Goal: Task Accomplishment & Management: Use online tool/utility

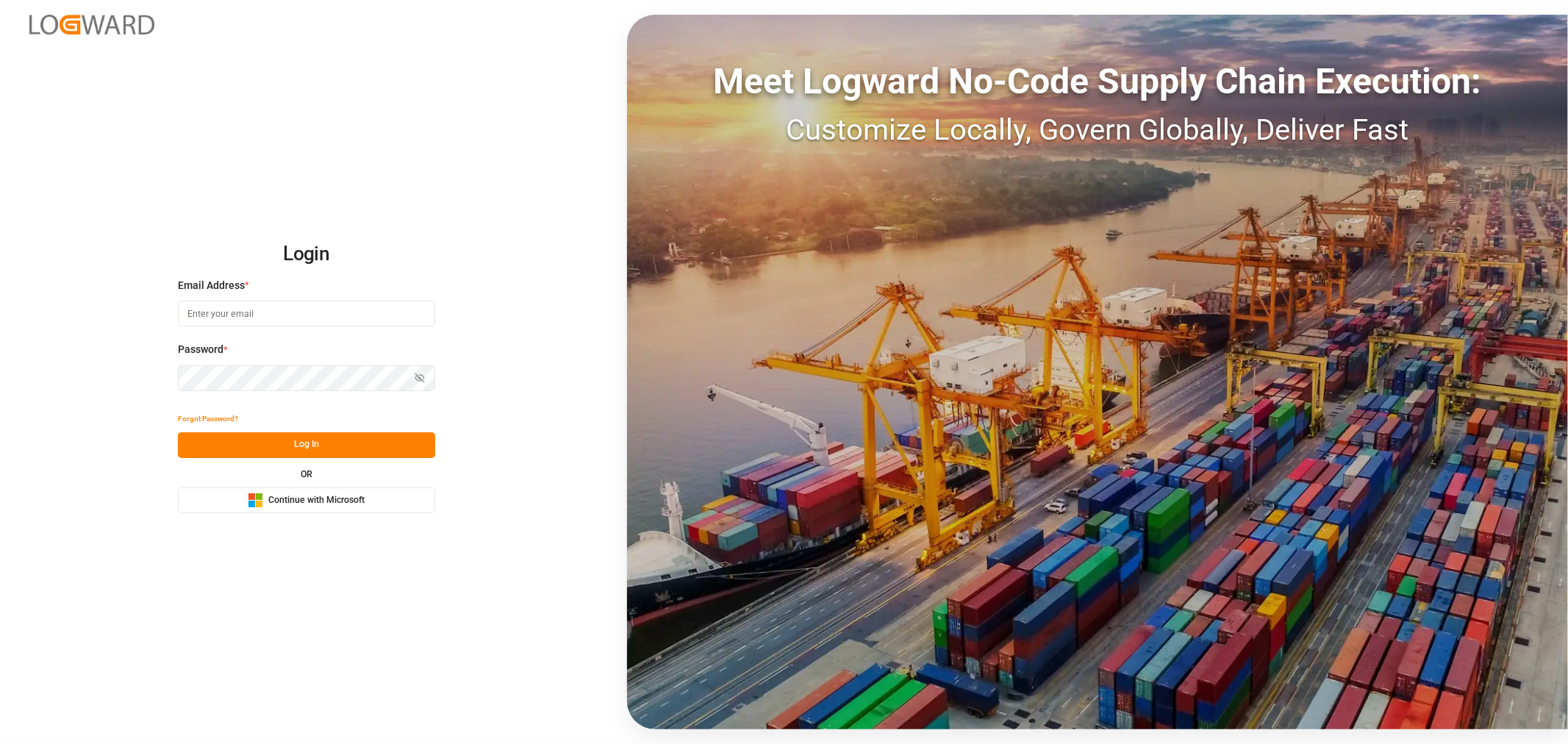
click at [327, 490] on button "Microsoft Logo Continue with Microsoft" at bounding box center [306, 501] width 257 height 26
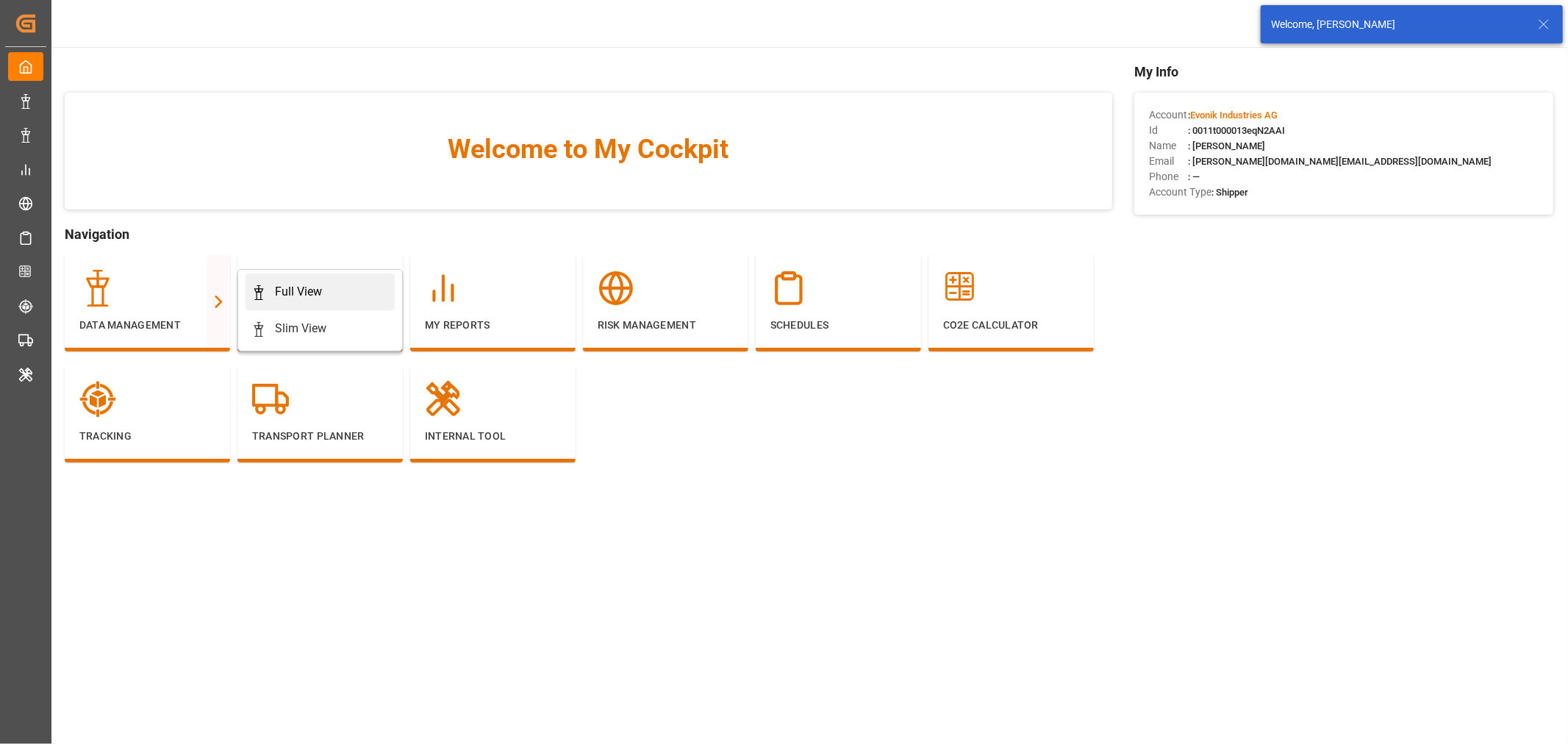
click at [279, 289] on div "Full View" at bounding box center [298, 291] width 47 height 18
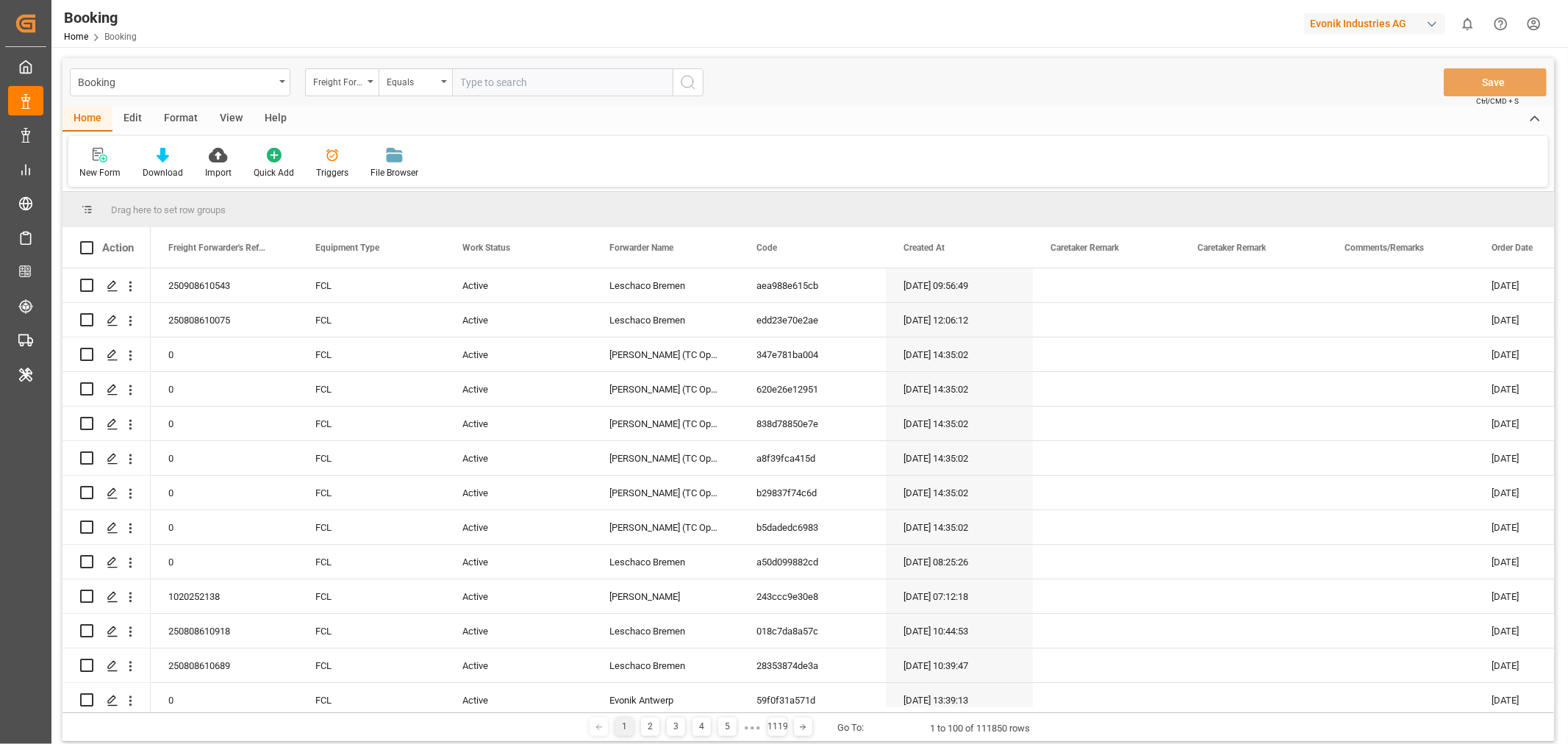
click at [230, 114] on div "View" at bounding box center [231, 118] width 44 height 25
click at [84, 169] on div "Default" at bounding box center [93, 173] width 29 height 13
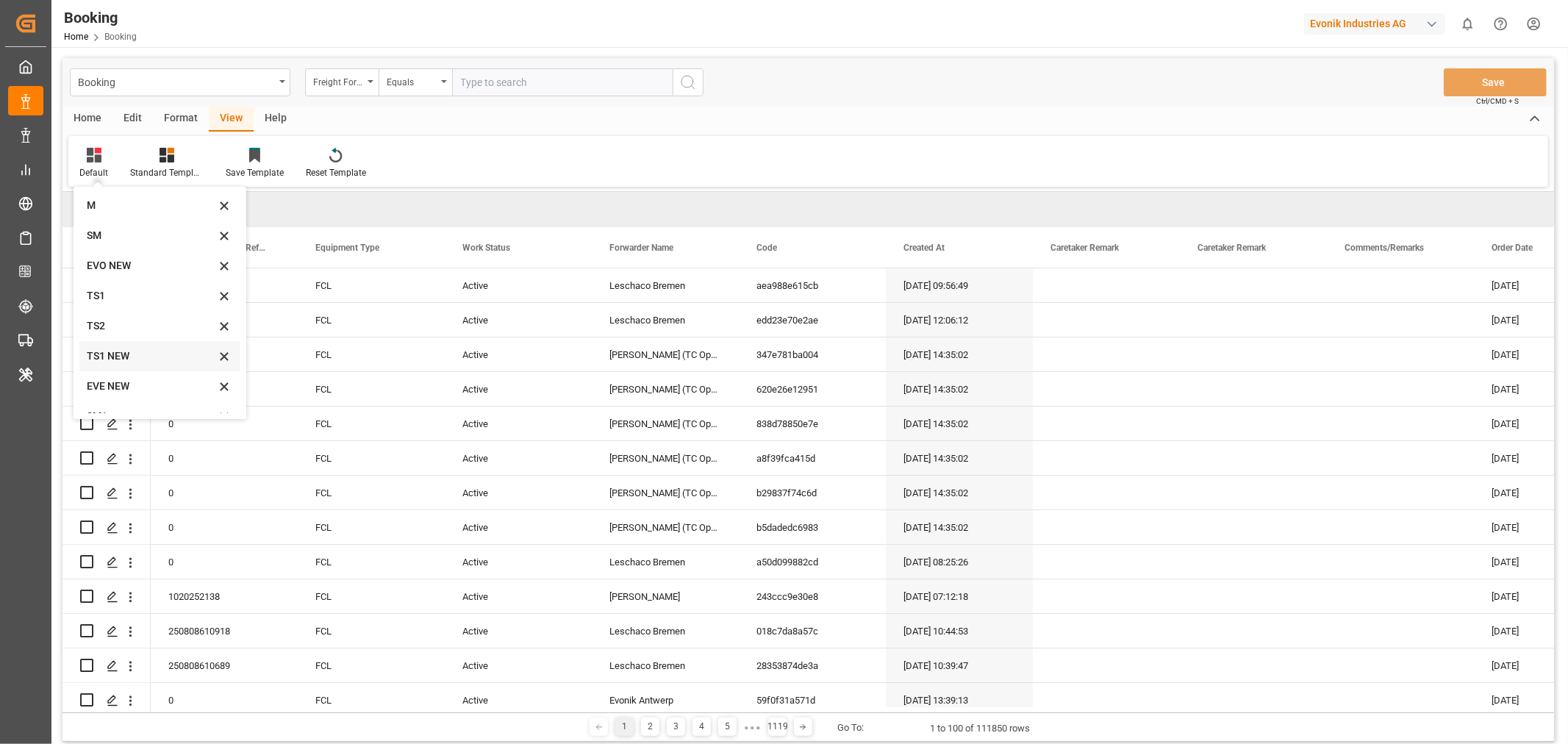
scroll to position [50, 0]
click at [110, 222] on div "SM" at bounding box center [151, 217] width 129 height 16
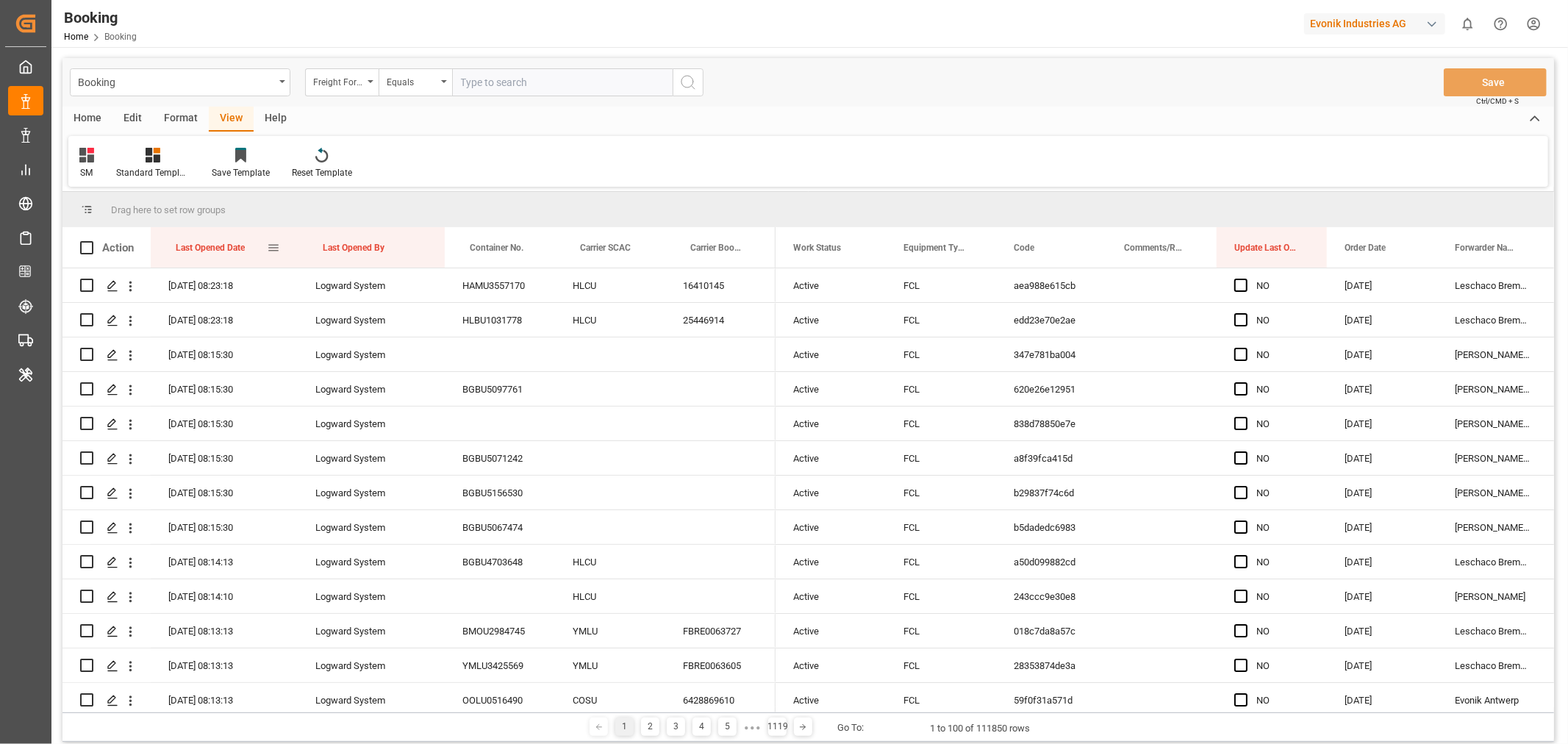
click at [253, 248] on div "Last Opened Date" at bounding box center [221, 248] width 92 height 41
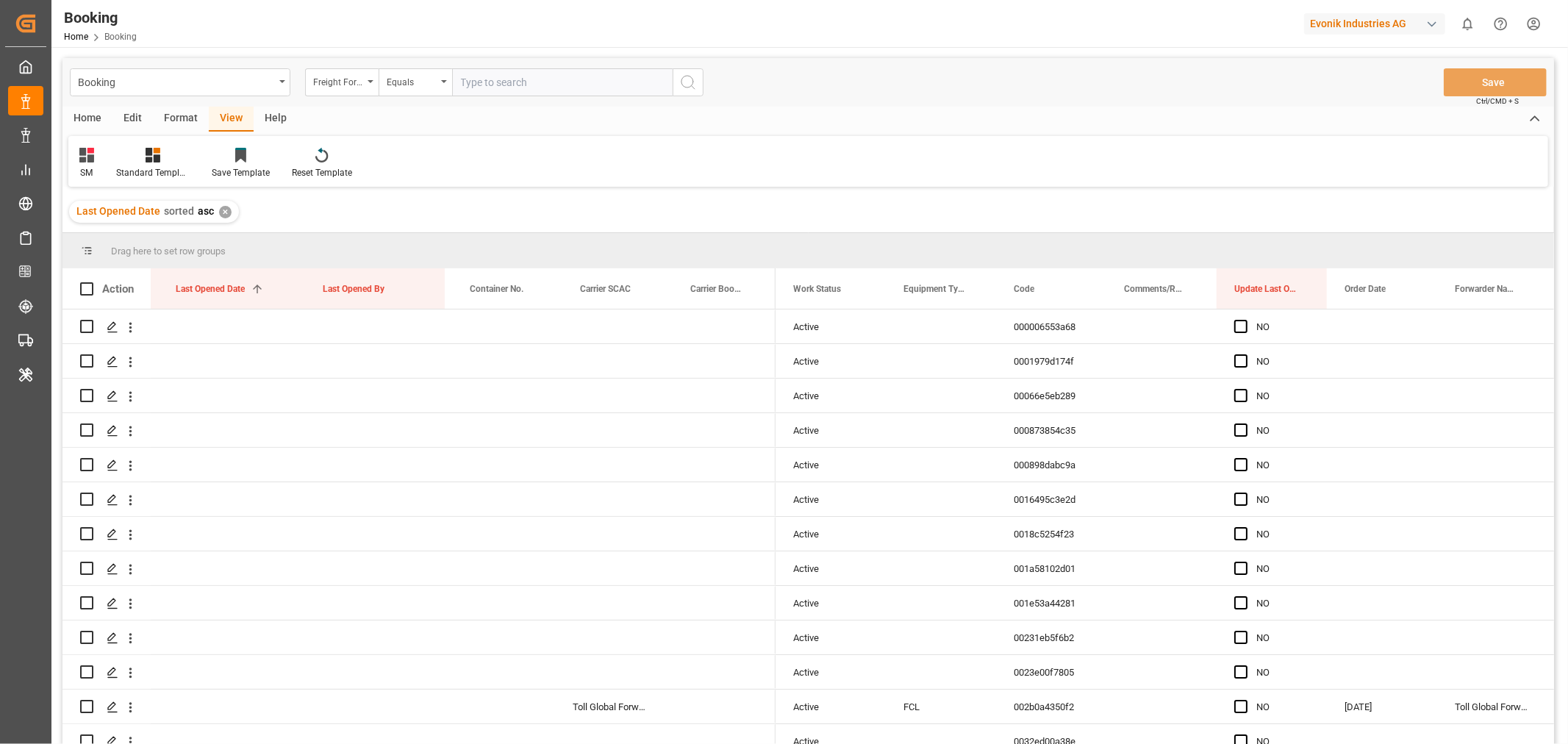
click at [179, 117] on div "Format" at bounding box center [180, 118] width 56 height 25
click at [100, 167] on div "Filter Rows" at bounding box center [101, 173] width 43 height 13
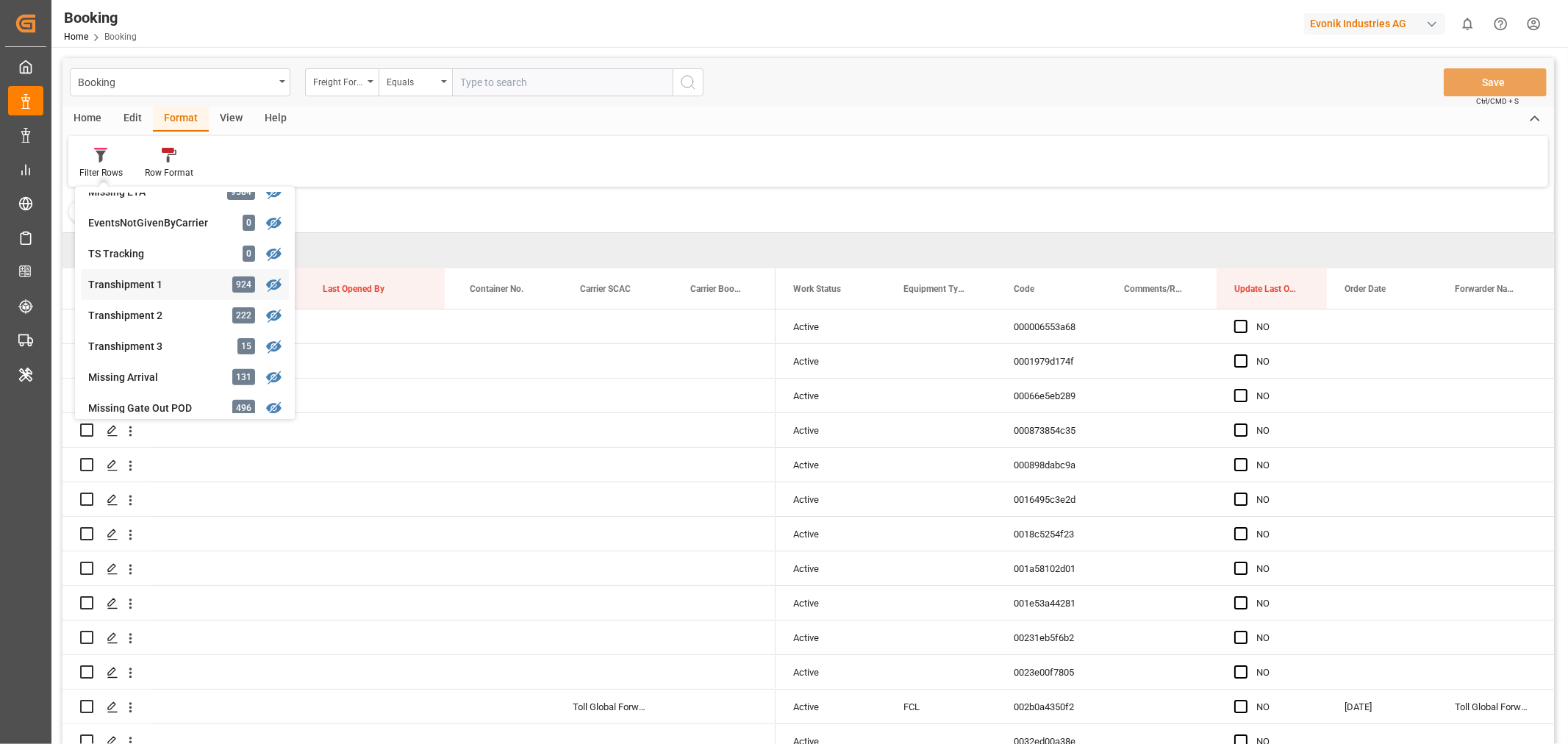
scroll to position [173, 0]
click at [152, 343] on div "Booking Freight Forwarder's Reference No. Equals Save Ctrl/CMD + S Home Edit Fo…" at bounding box center [809, 421] width 1491 height 725
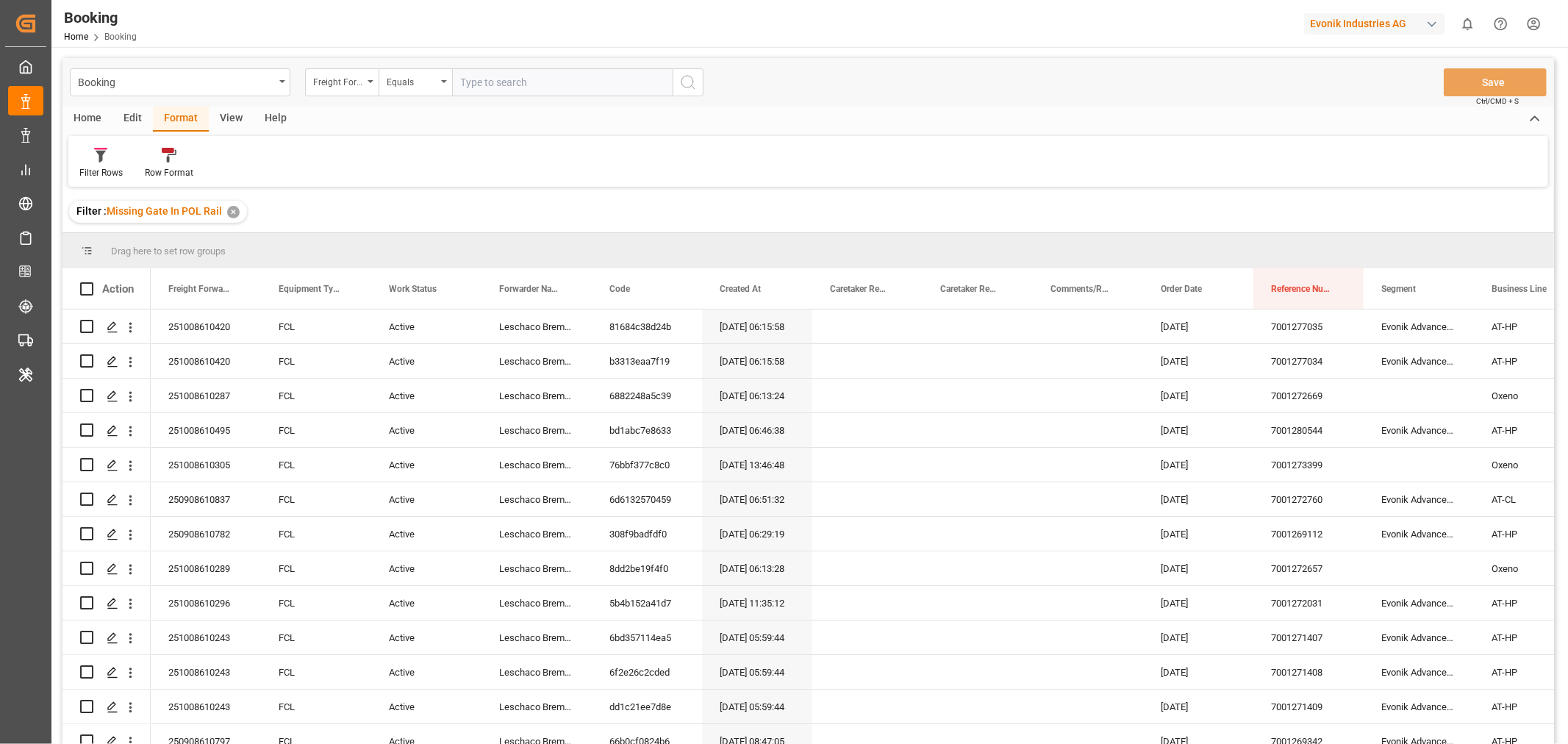
click at [225, 119] on div "View" at bounding box center [231, 118] width 44 height 25
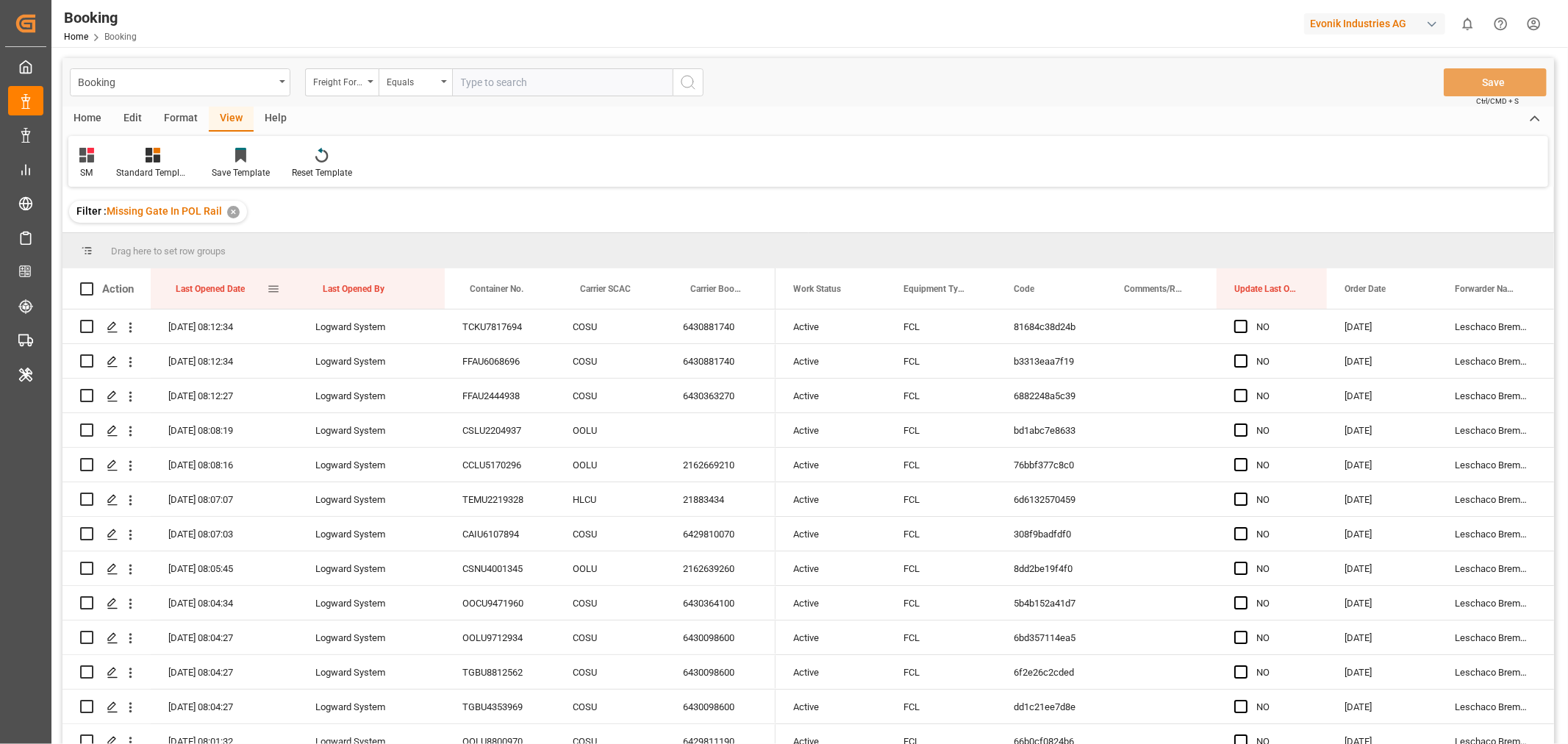
click at [253, 291] on div "Last Opened Date" at bounding box center [221, 289] width 92 height 41
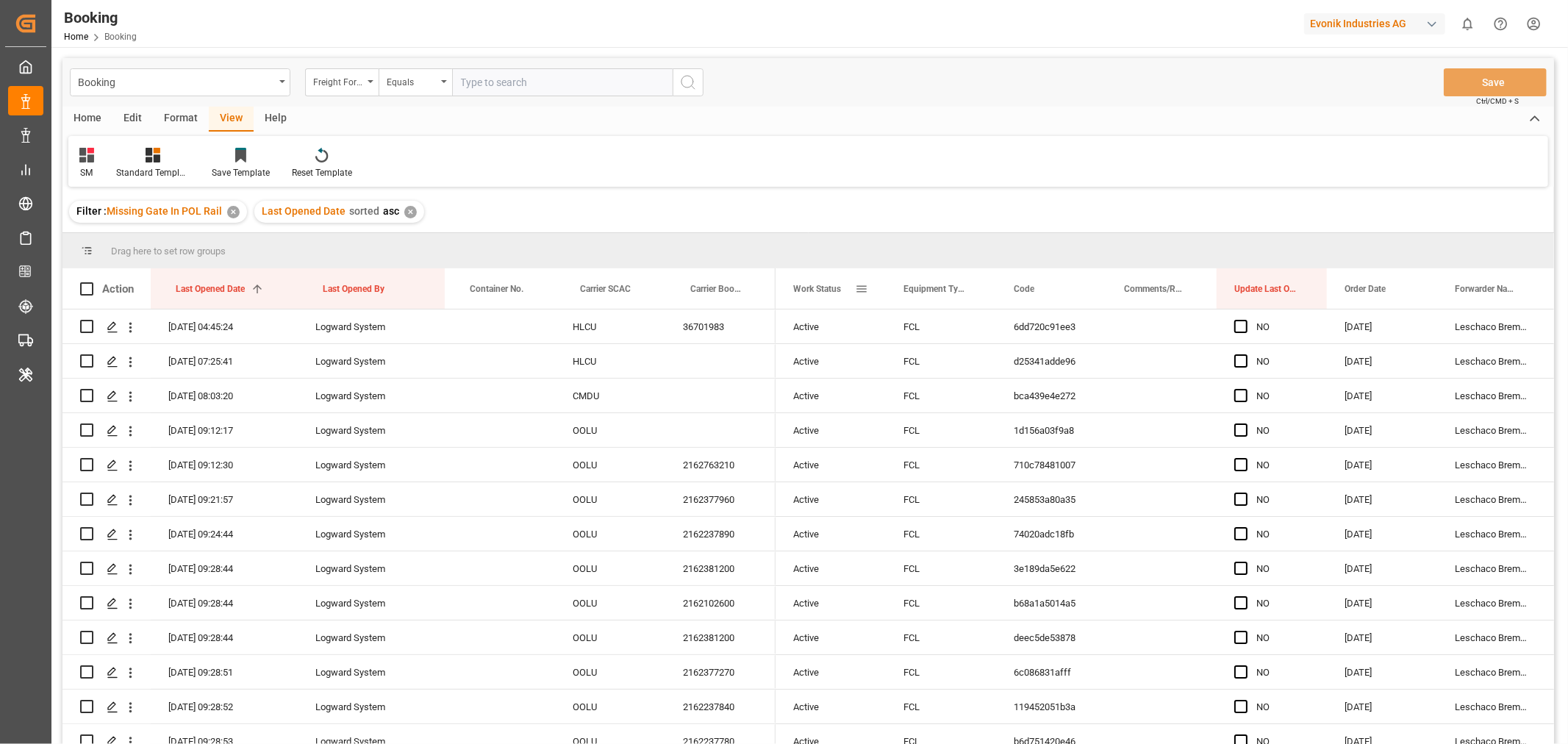
click at [864, 285] on span at bounding box center [861, 289] width 13 height 13
click at [985, 297] on span "columns" at bounding box center [985, 291] width 13 height 13
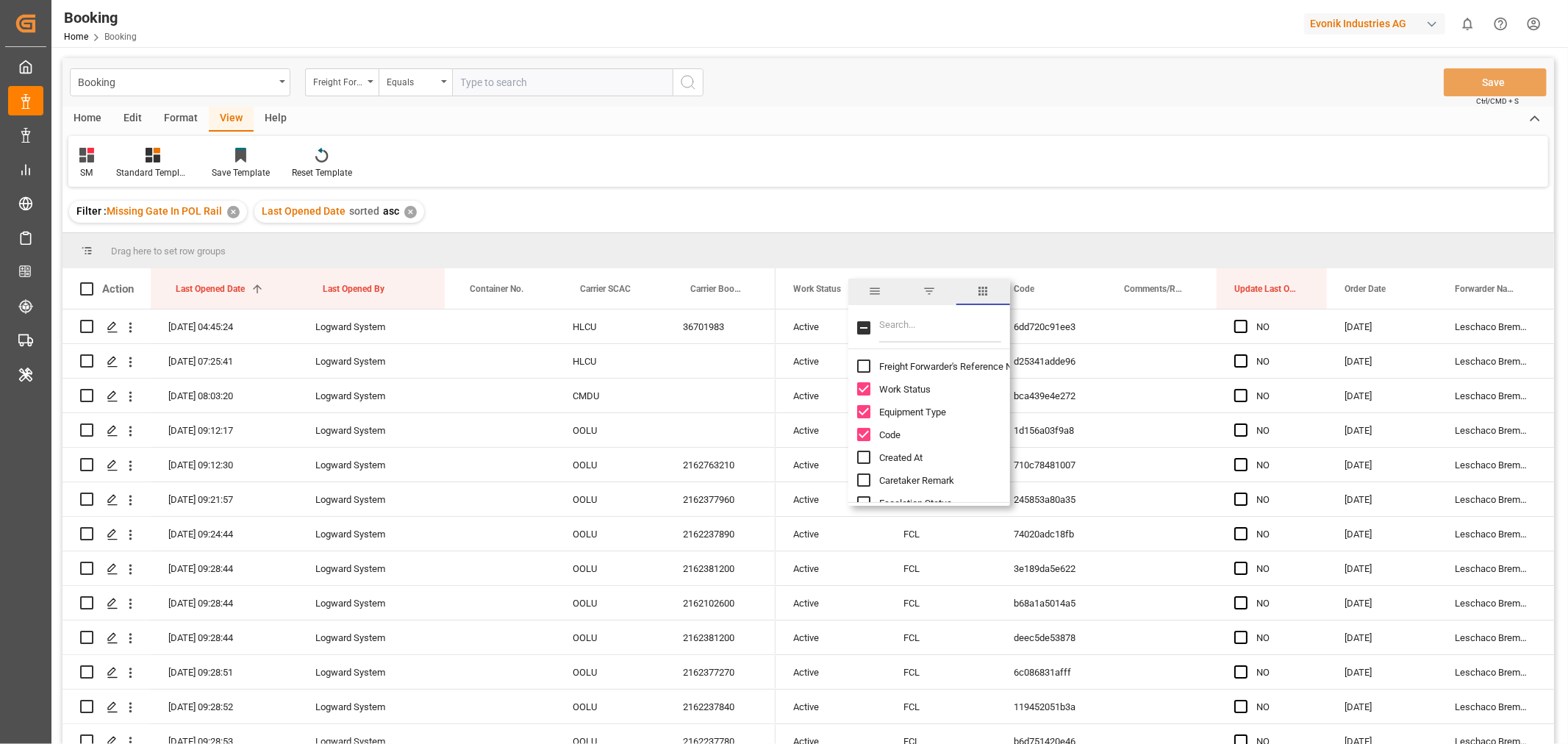
click at [861, 369] on input "Freight Forwarder's Reference No. column toggle visibility (hidden)" at bounding box center [864, 366] width 13 height 13
checkbox input "true"
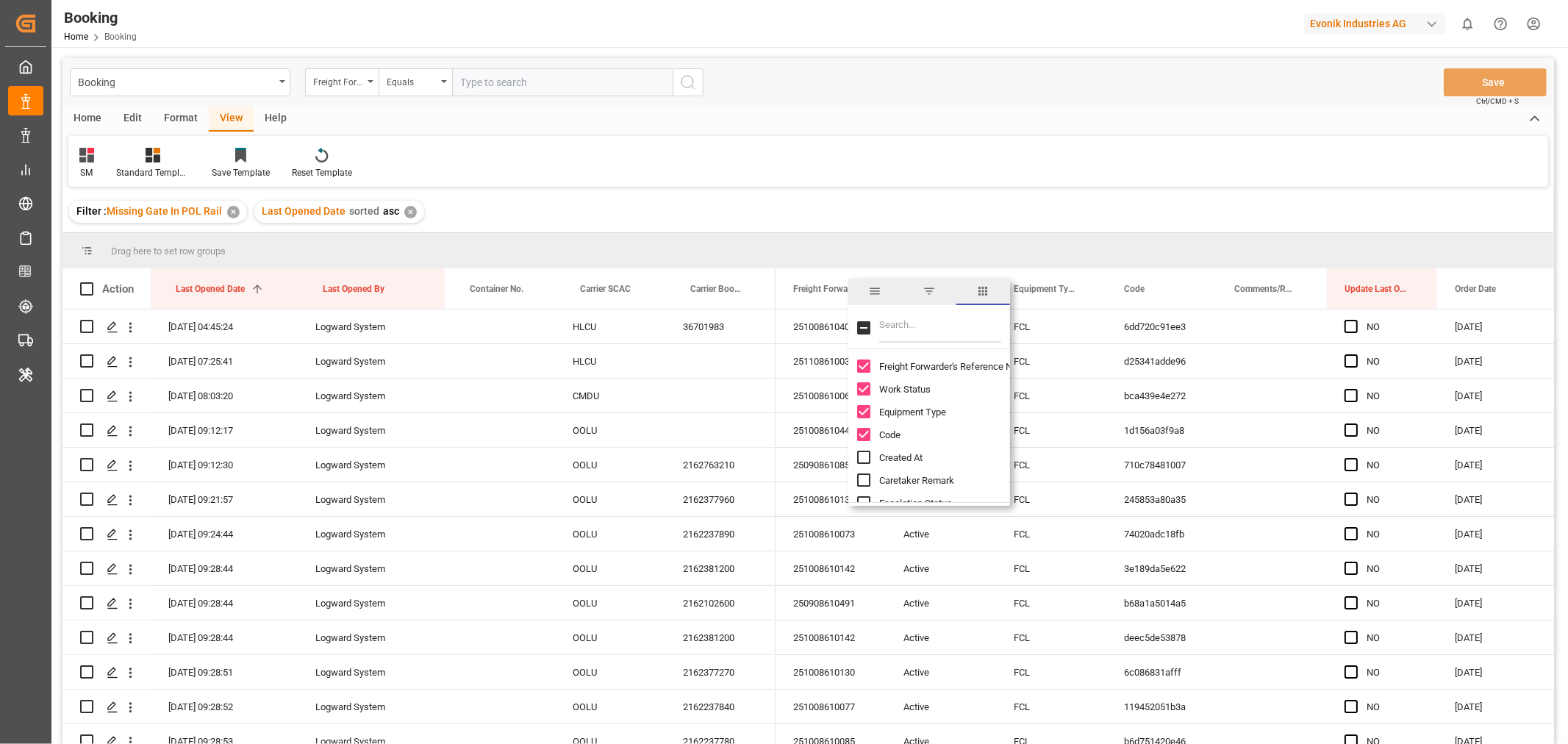
click at [861, 456] on input "Created At column toggle visibility (hidden)" at bounding box center [864, 457] width 13 height 13
checkbox input "true"
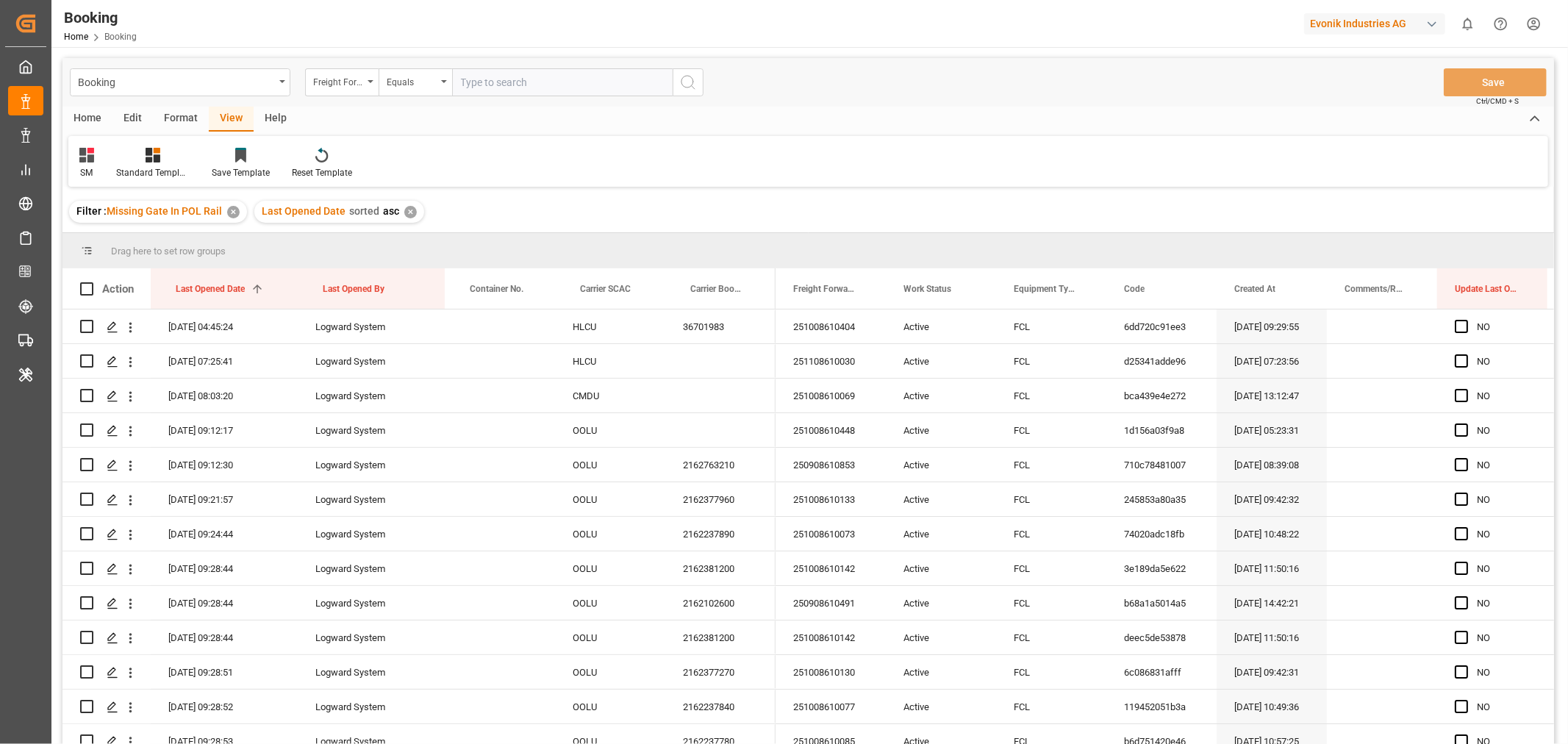
click at [748, 188] on div "Booking Freight Forwarder's Reference No. Equals Save Ctrl/CMD + S Home Edit Fo…" at bounding box center [809, 421] width 1491 height 725
drag, startPoint x: 608, startPoint y: 283, endPoint x: 611, endPoint y: 255, distance: 28.2
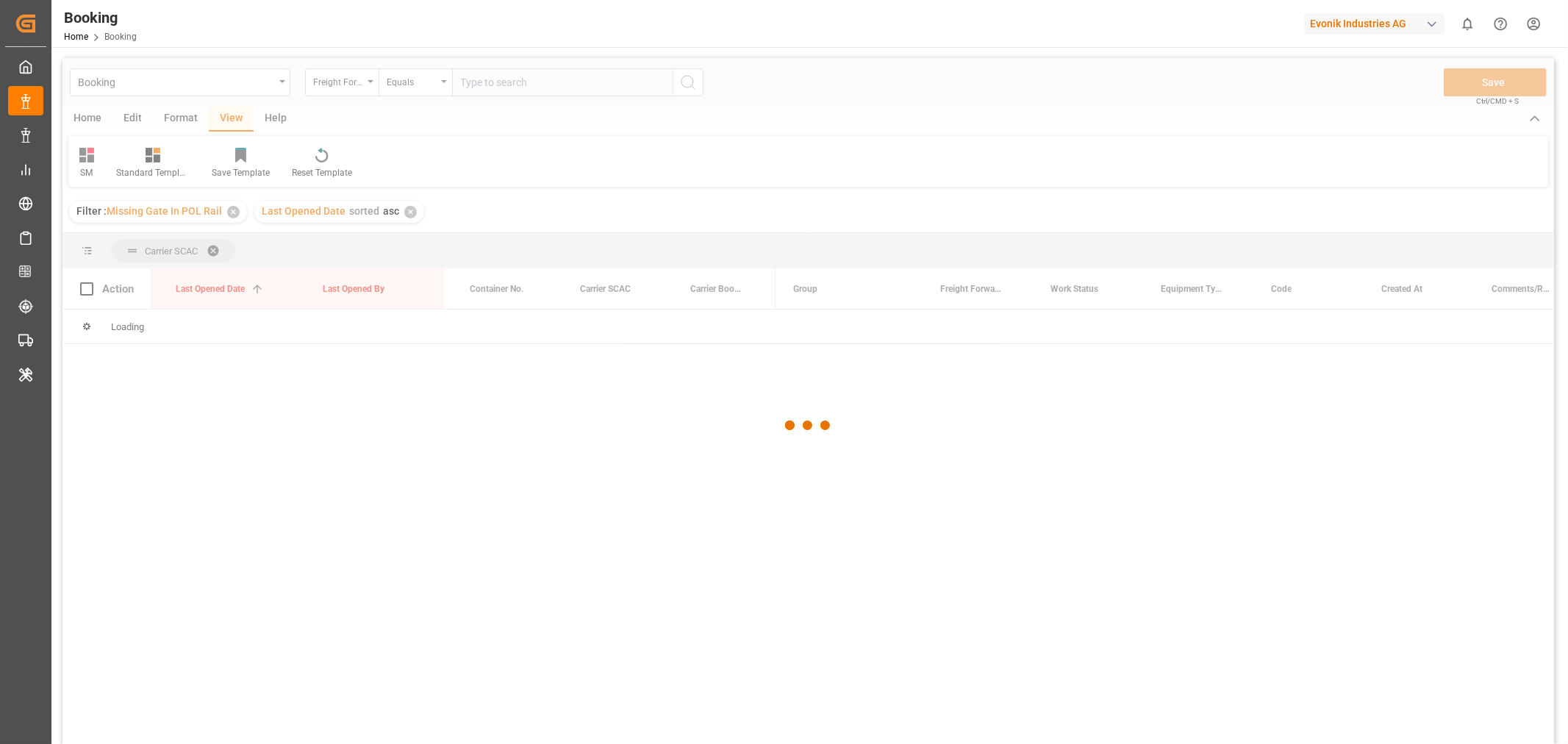
scroll to position [81, 0]
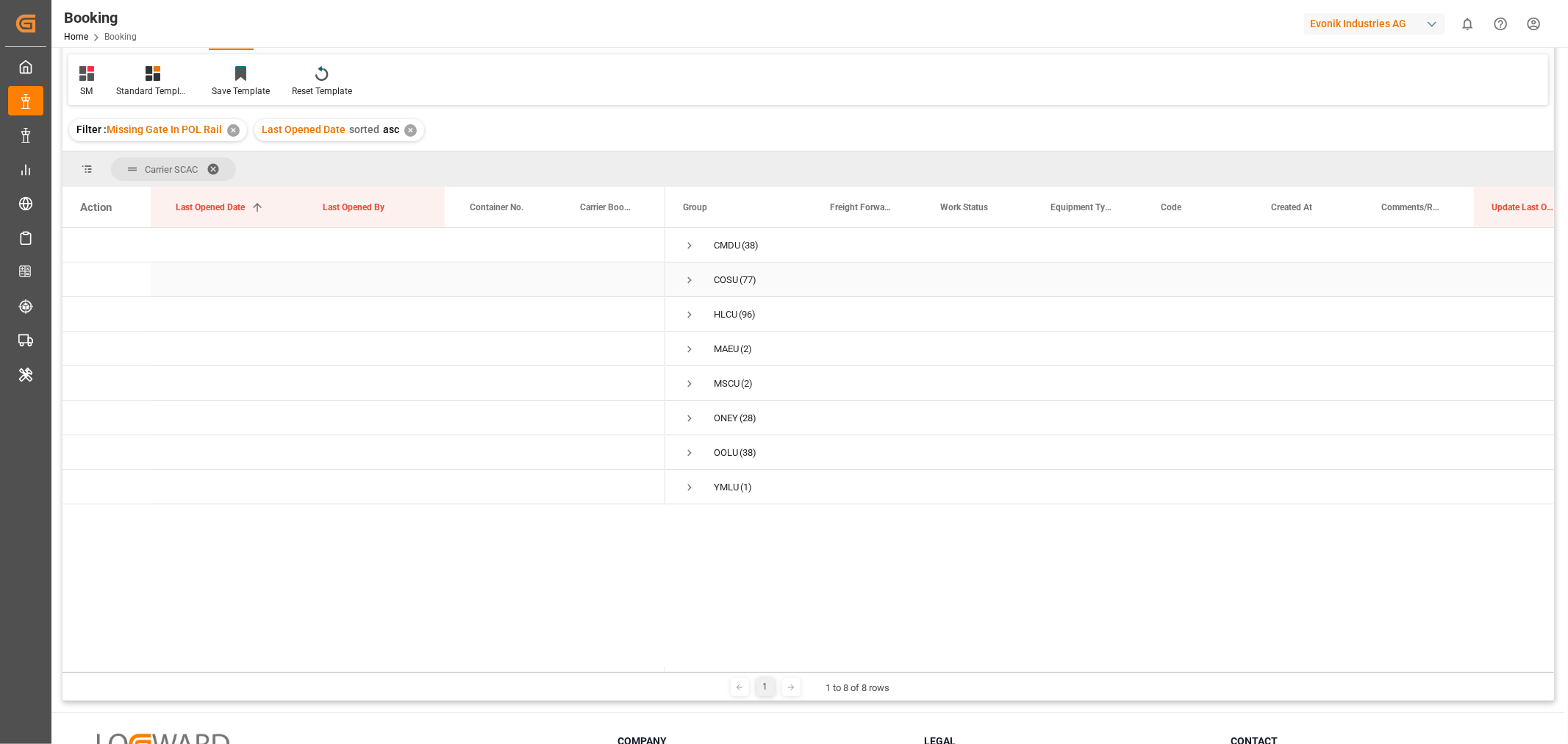
click at [686, 279] on span "Press SPACE to select this row." at bounding box center [689, 280] width 13 height 13
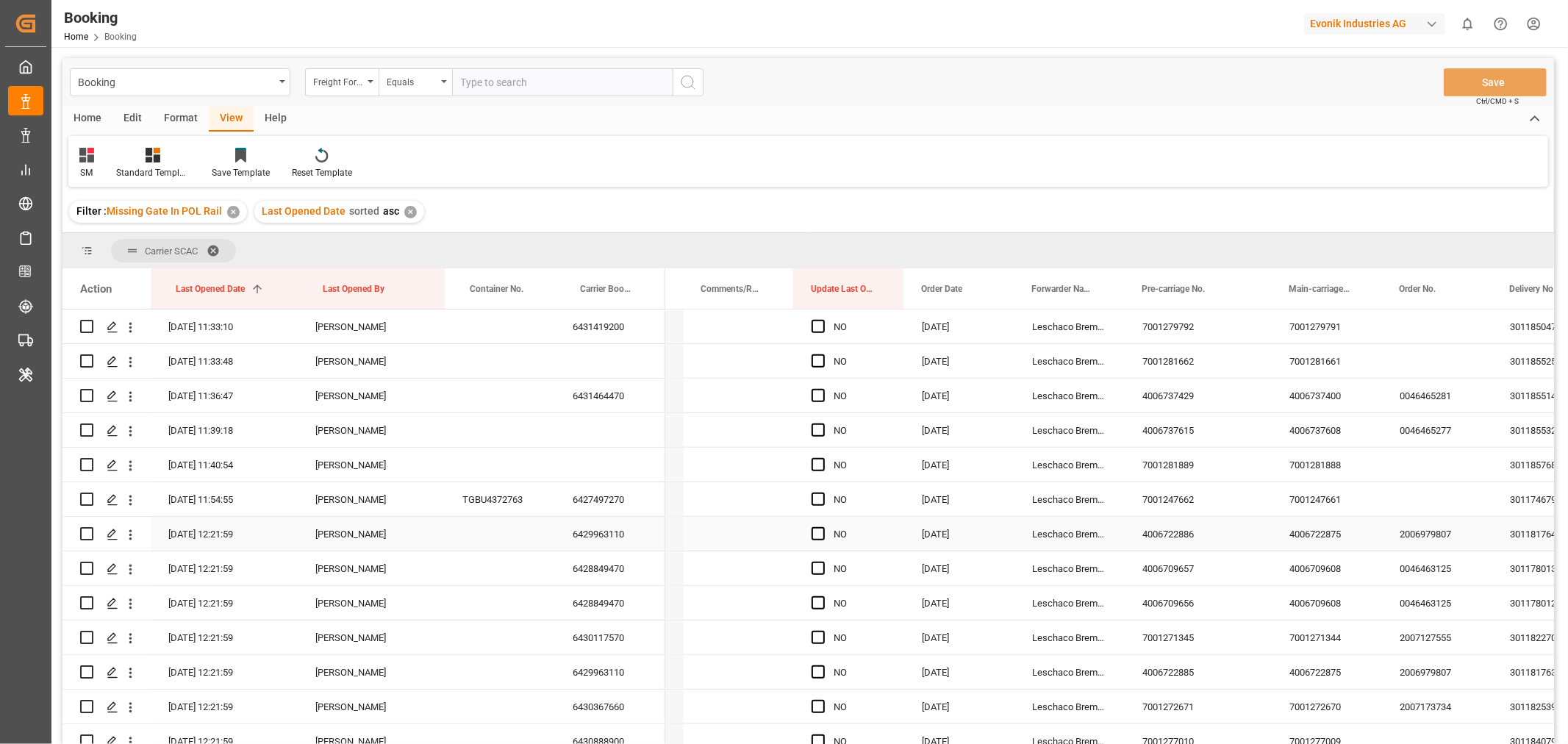
scroll to position [0, 0]
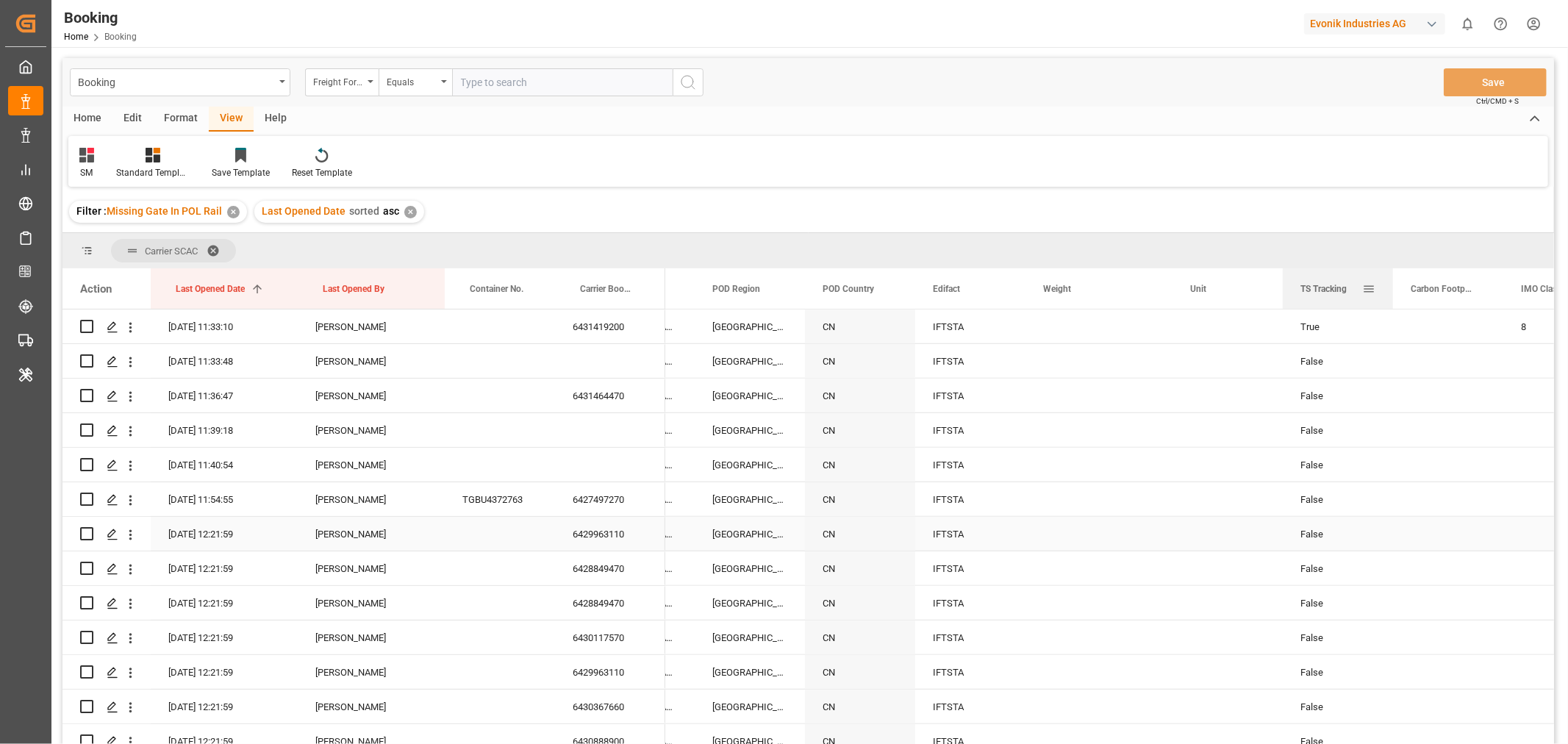
drag, startPoint x: 731, startPoint y: 295, endPoint x: 1343, endPoint y: 303, distance: 612.1
click at [1343, 303] on div "TS Tracking" at bounding box center [1331, 289] width 62 height 41
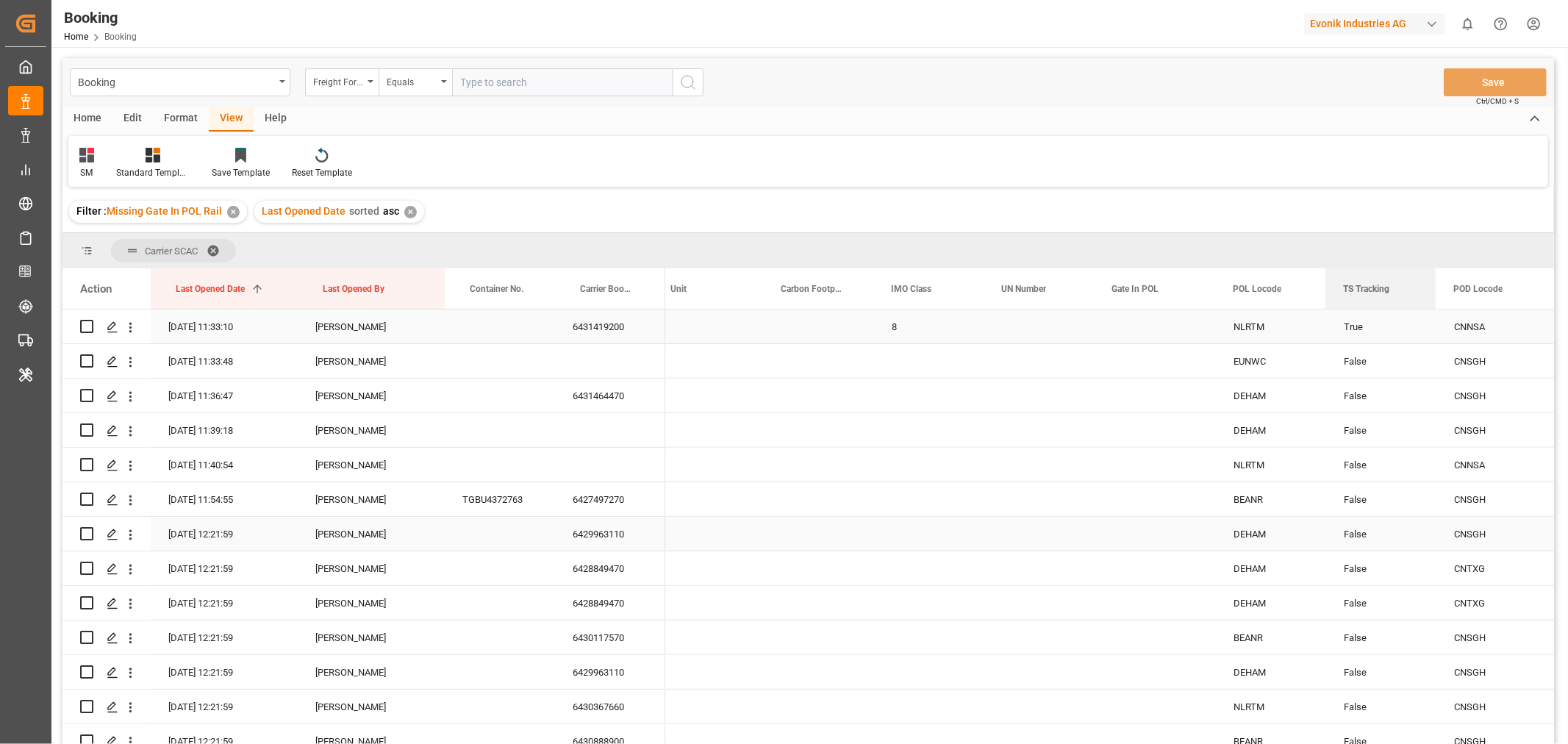
drag, startPoint x: 811, startPoint y: 285, endPoint x: 1413, endPoint y: 309, distance: 602.5
click at [1413, 309] on div "Action Last Opened Date 1 Last Opened By Container No." at bounding box center [809, 511] width 1491 height 485
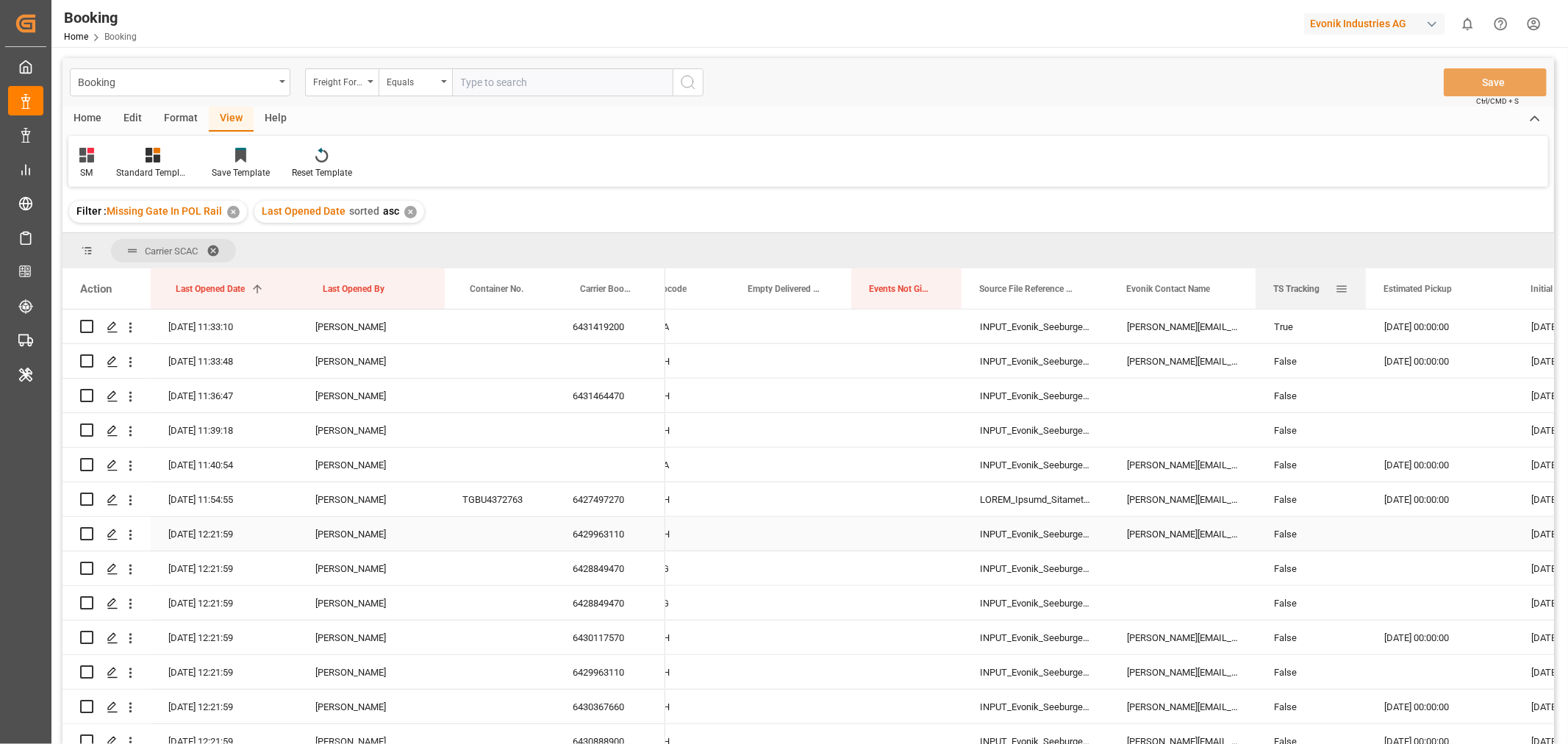
drag, startPoint x: 678, startPoint y: 291, endPoint x: 1349, endPoint y: 302, distance: 671.1
click at [1349, 302] on div "TS Tracking" at bounding box center [1310, 289] width 110 height 41
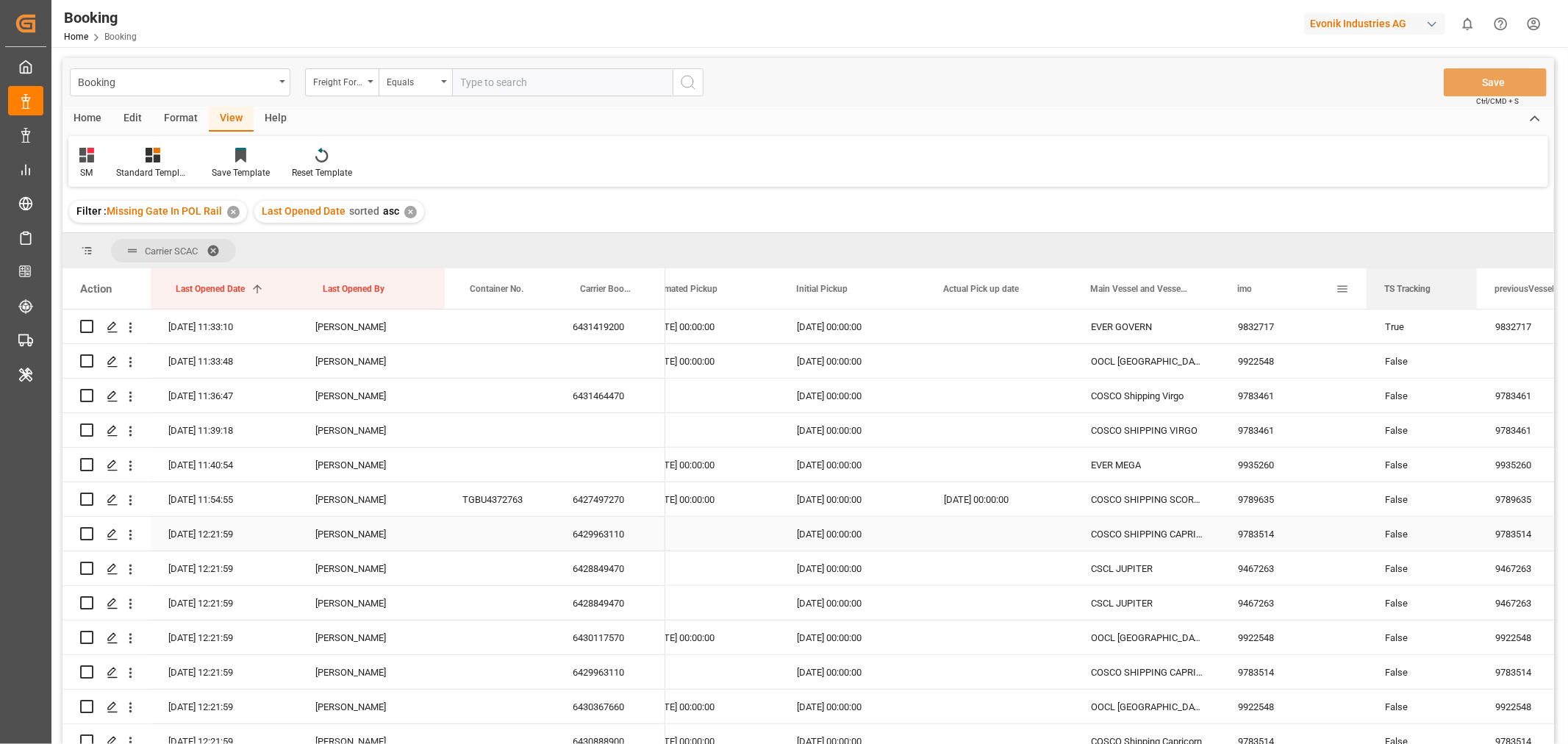
drag, startPoint x: 682, startPoint y: 291, endPoint x: 1348, endPoint y: 303, distance: 666.1
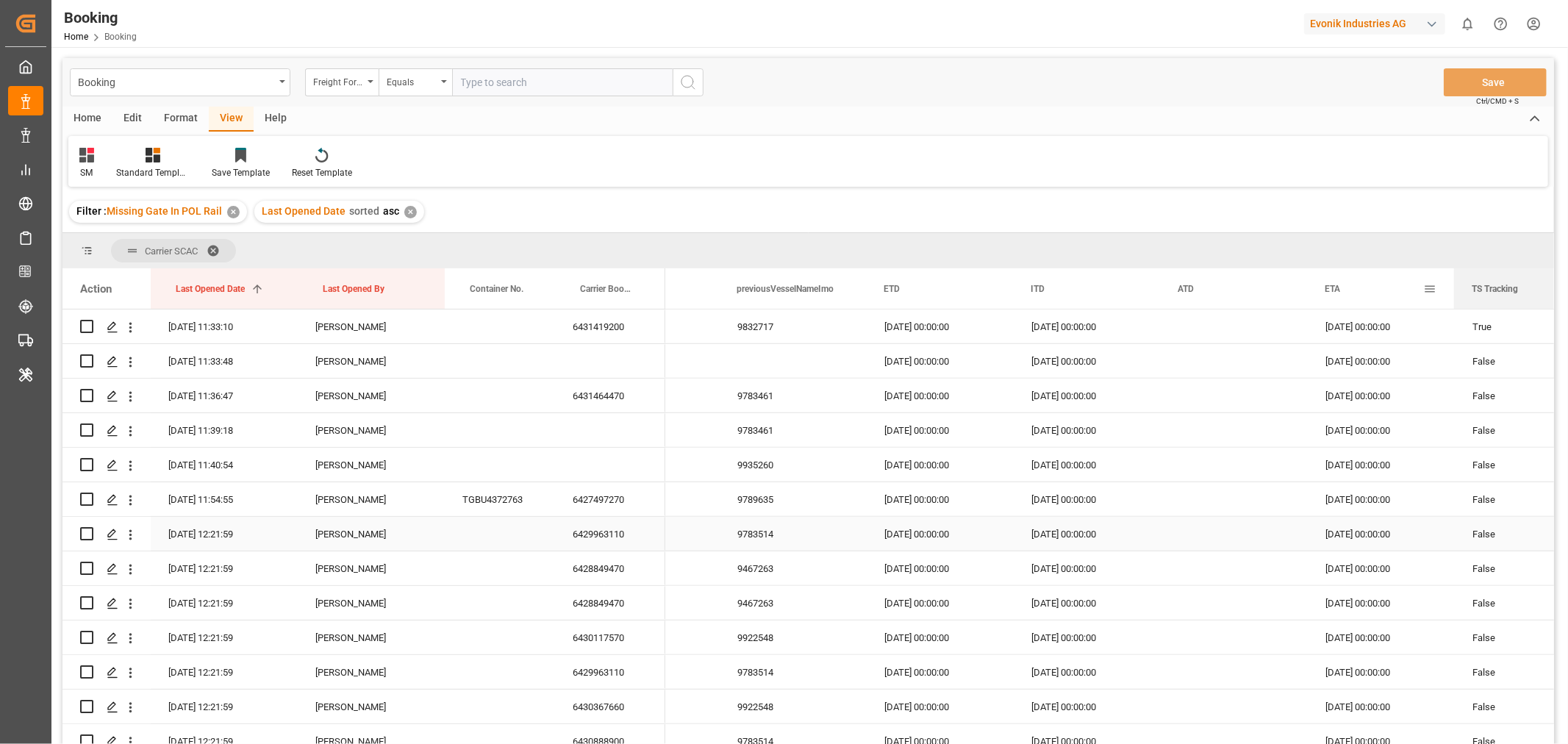
drag, startPoint x: 756, startPoint y: 292, endPoint x: 1438, endPoint y: 304, distance: 682.1
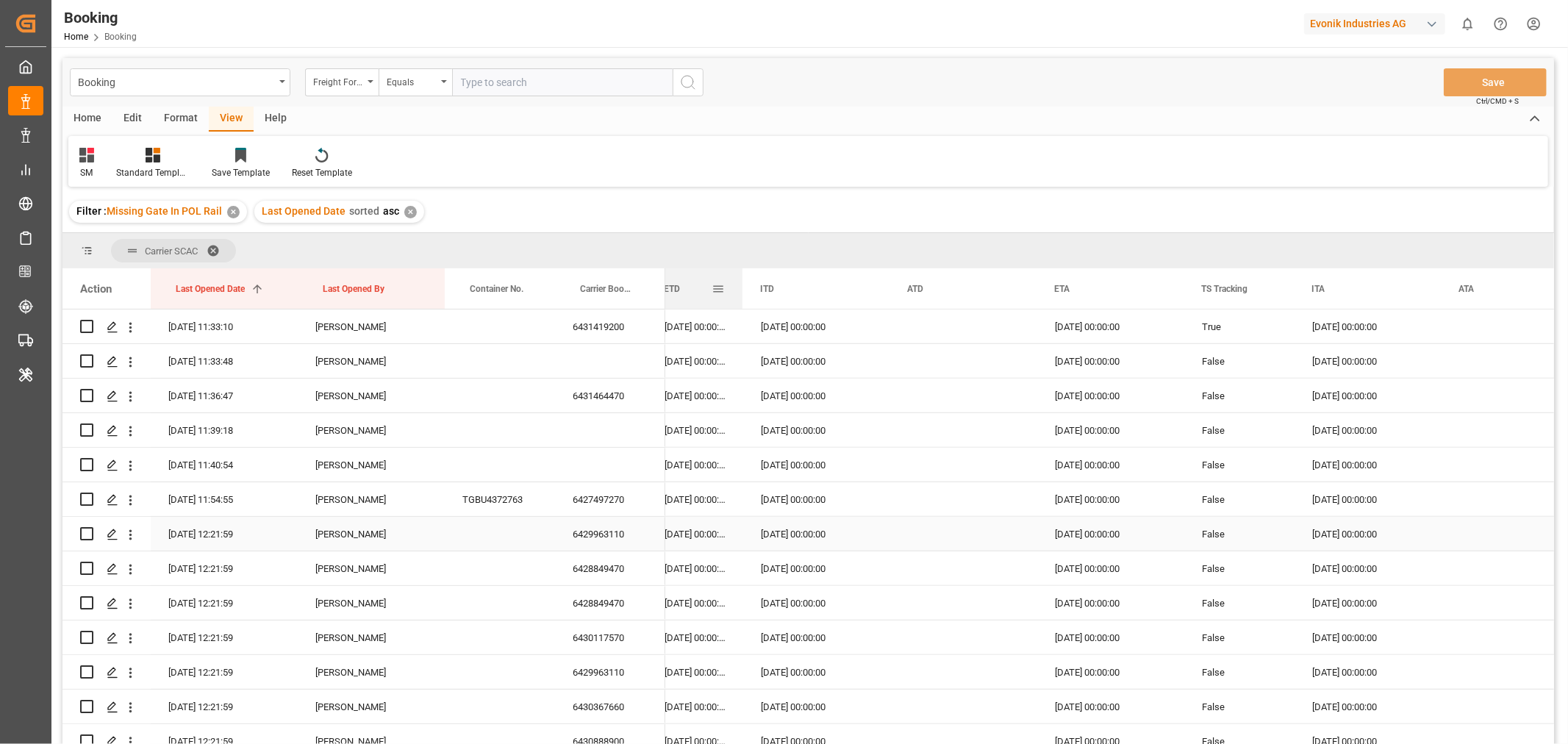
drag, startPoint x: 792, startPoint y: 288, endPoint x: 741, endPoint y: 294, distance: 51.4
click at [741, 294] on div at bounding box center [742, 289] width 6 height 41
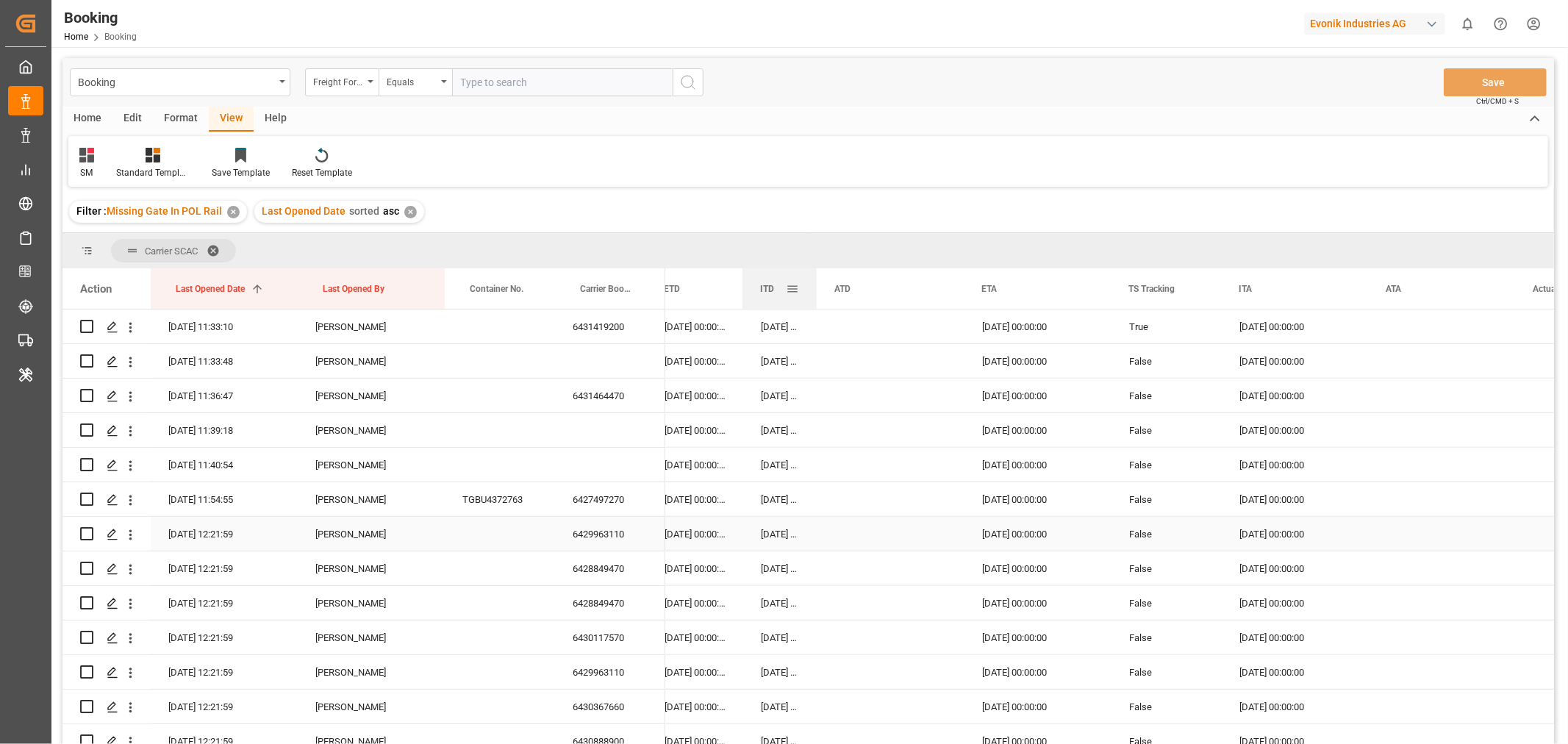
drag, startPoint x: 886, startPoint y: 283, endPoint x: 814, endPoint y: 290, distance: 72.3
click at [814, 290] on div at bounding box center [817, 289] width 6 height 41
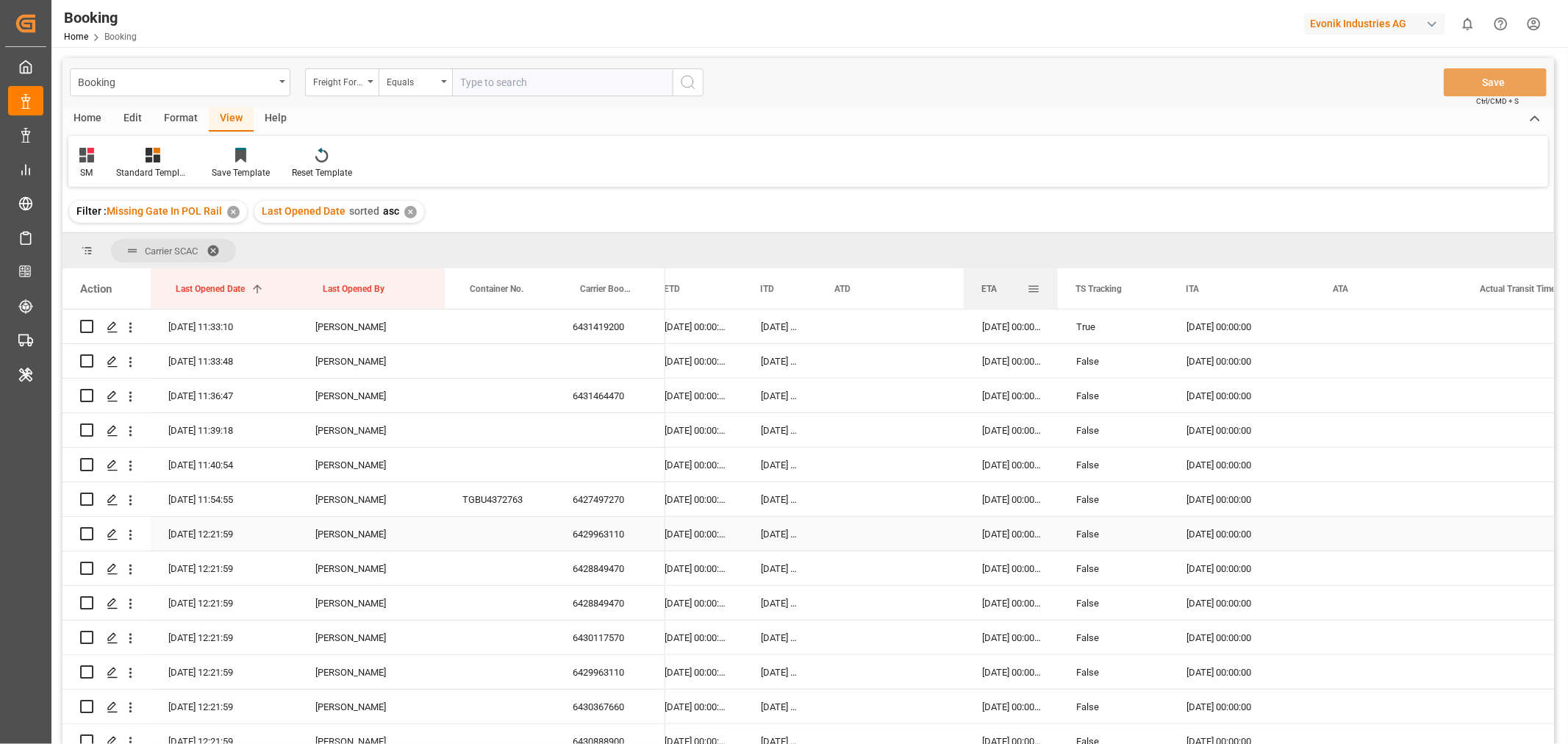
drag, startPoint x: 1108, startPoint y: 288, endPoint x: 1055, endPoint y: 290, distance: 53.0
click at [1055, 290] on div at bounding box center [1057, 289] width 6 height 41
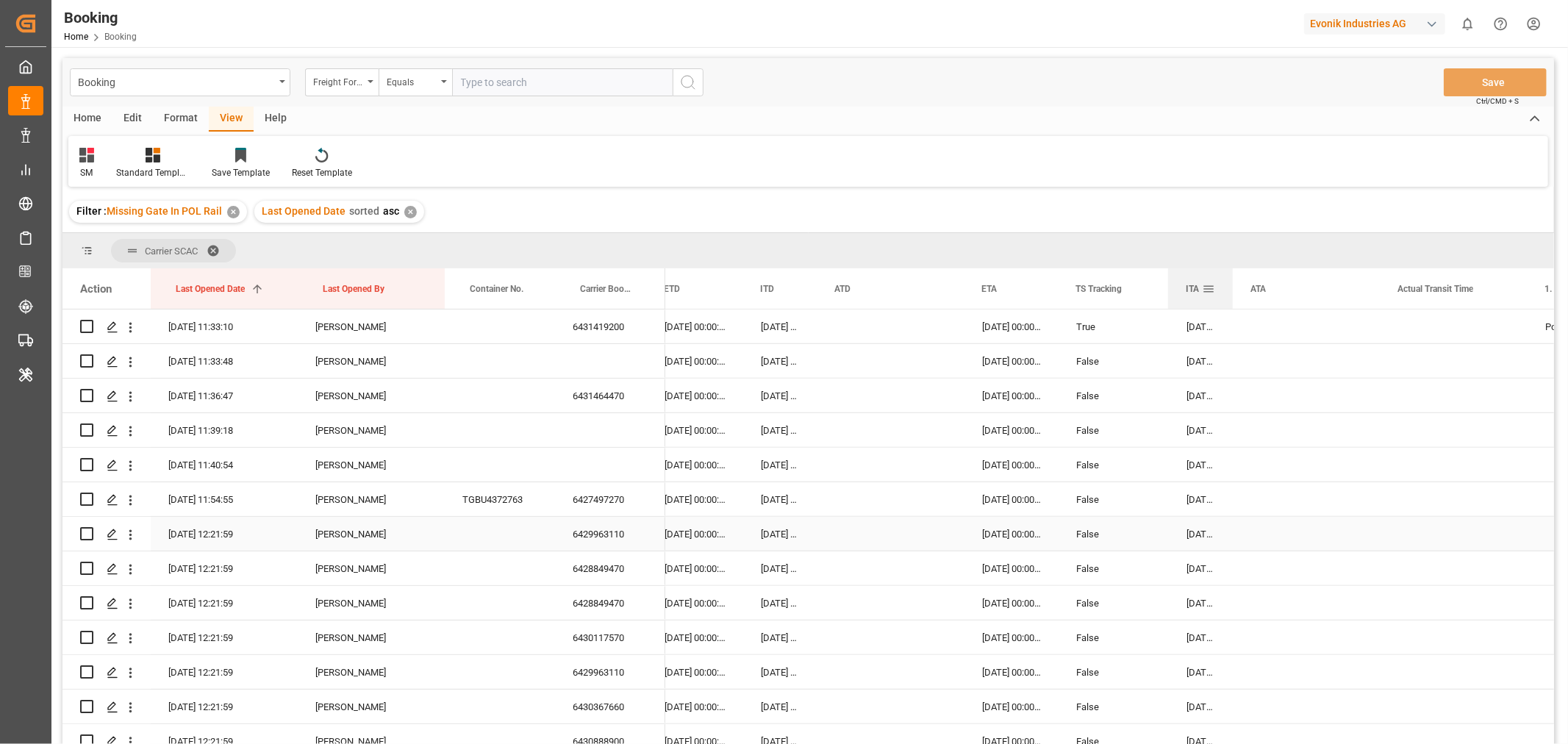
drag, startPoint x: 1313, startPoint y: 284, endPoint x: 1230, endPoint y: 288, distance: 83.1
click at [1230, 288] on div at bounding box center [1233, 289] width 6 height 41
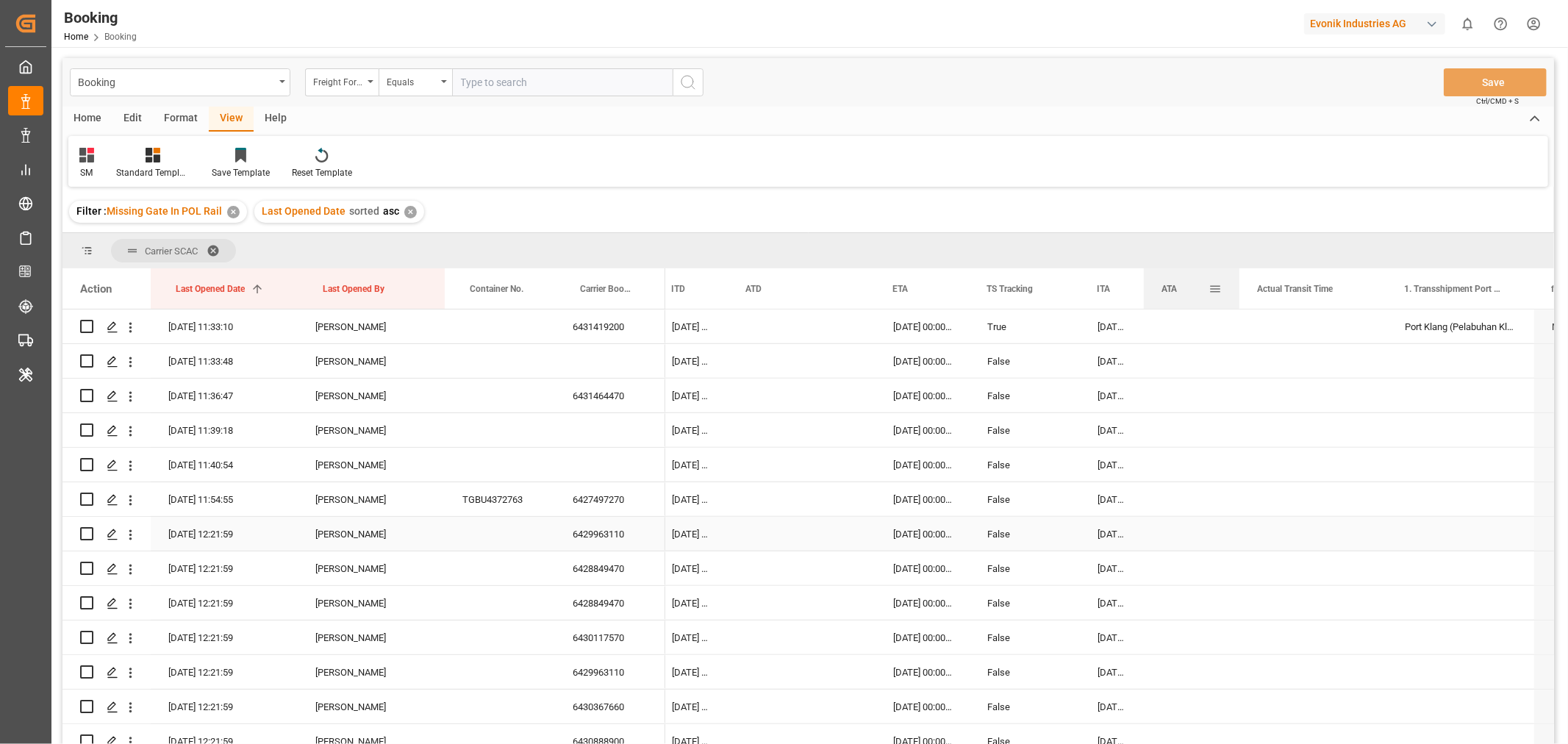
drag, startPoint x: 1289, startPoint y: 288, endPoint x: 1237, endPoint y: 294, distance: 52.3
click at [1237, 294] on div at bounding box center [1240, 289] width 6 height 41
drag, startPoint x: 1386, startPoint y: 287, endPoint x: 1345, endPoint y: 291, distance: 41.2
click at [1345, 291] on div at bounding box center [1346, 289] width 6 height 41
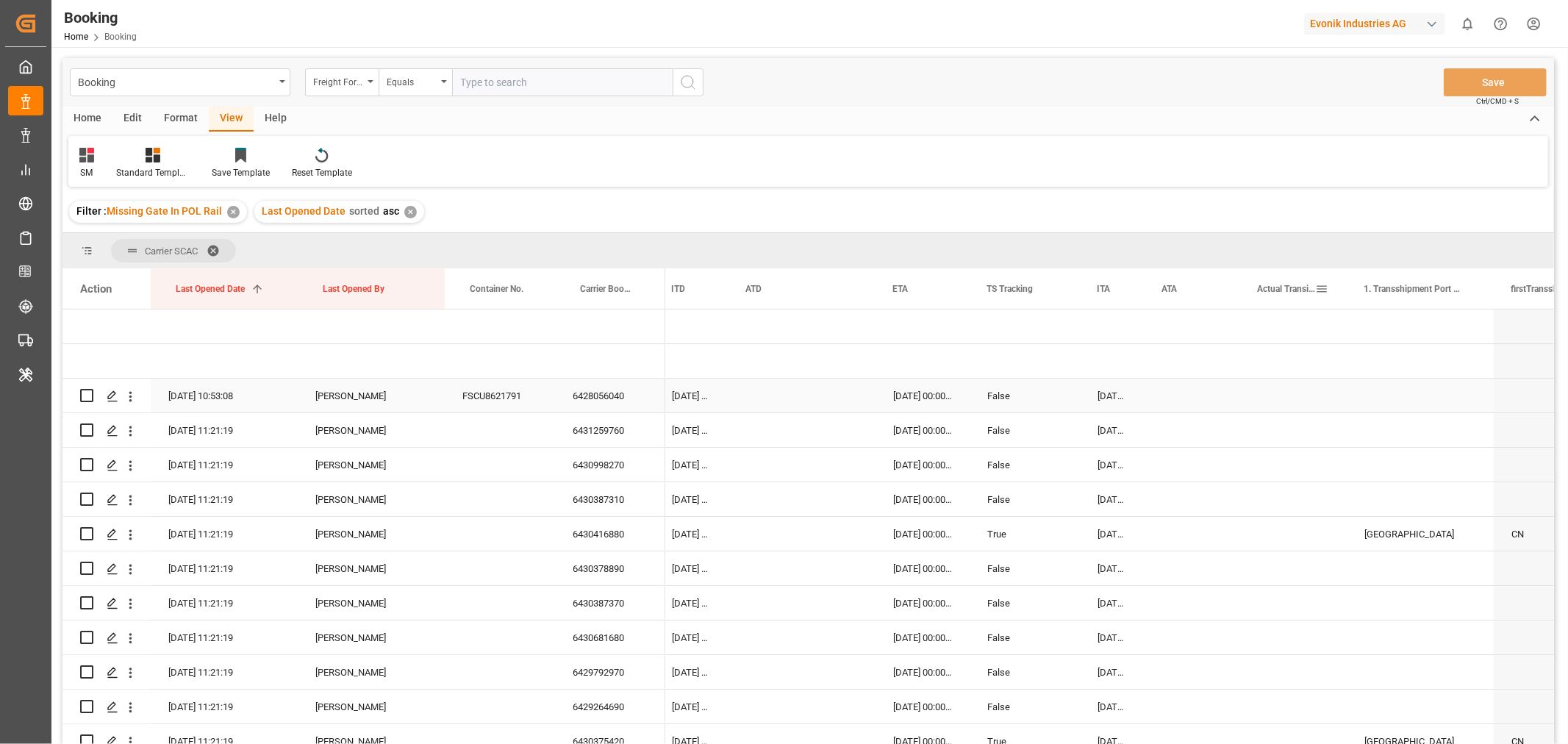
click at [618, 402] on div "6428056040" at bounding box center [610, 395] width 110 height 34
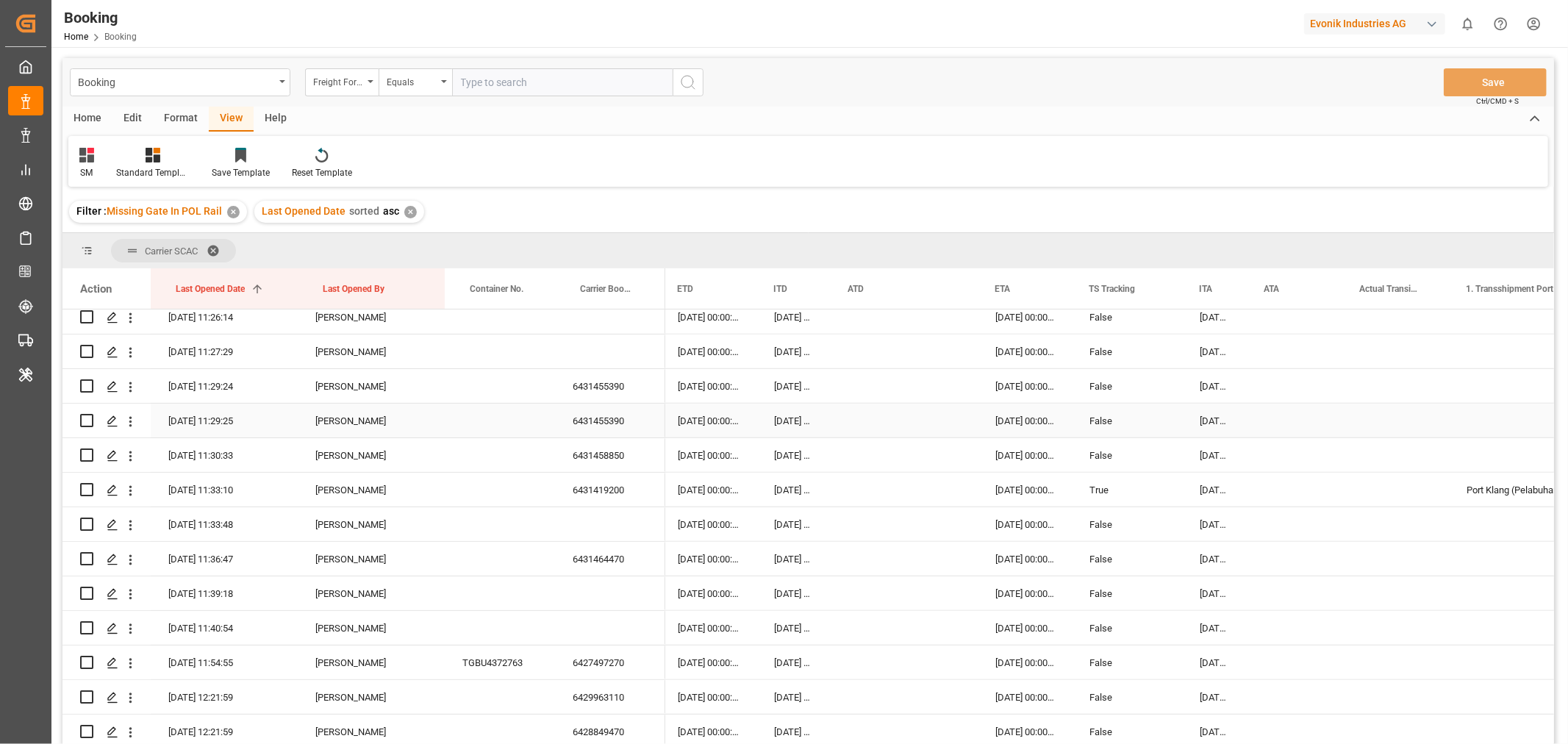
scroll to position [571, 0]
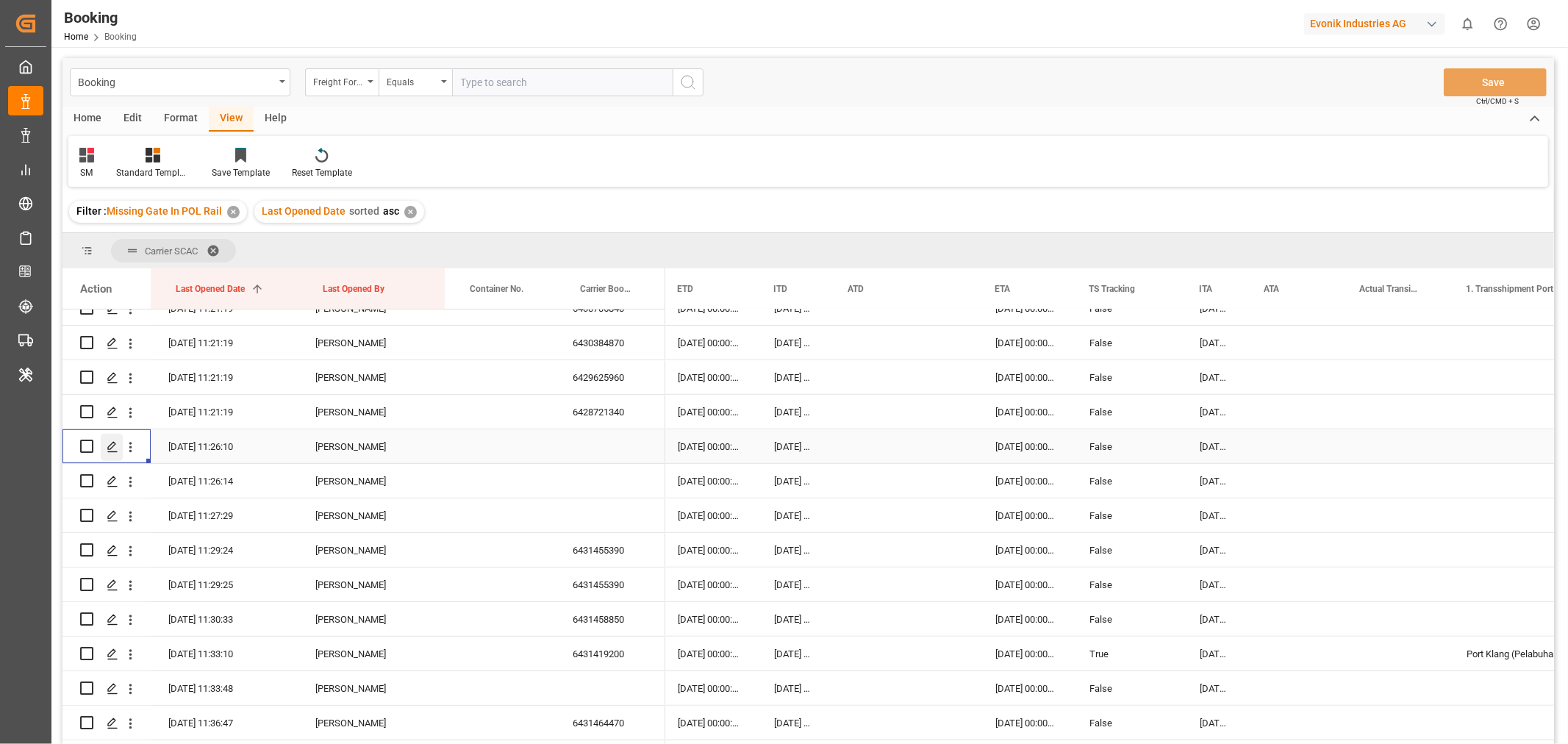
click at [120, 442] on div "Press SPACE to select this row." at bounding box center [112, 447] width 22 height 27
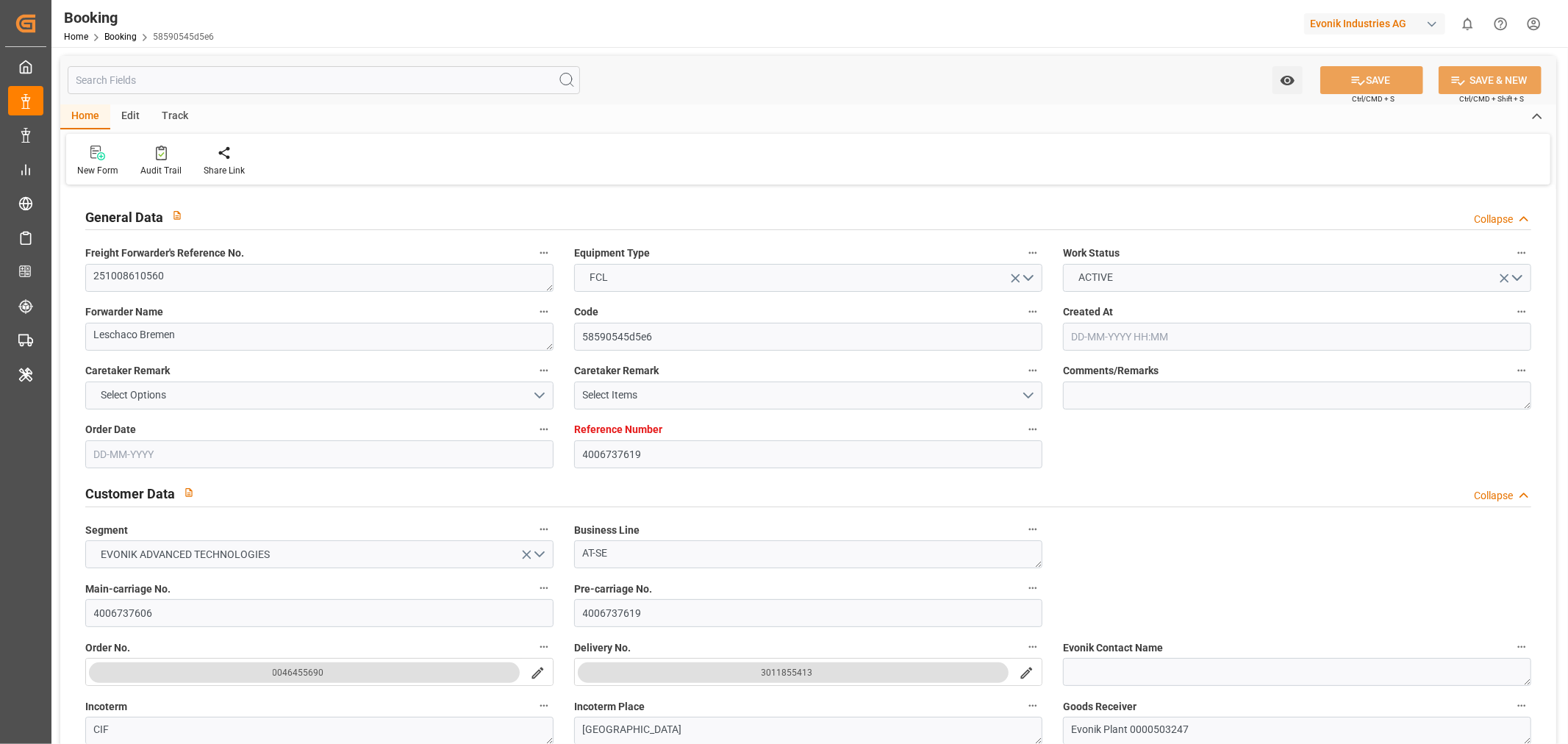
type input "4006737619"
type input "9467263"
type input "Cosco"
type input "COSCO Shipping Co. Ltd."
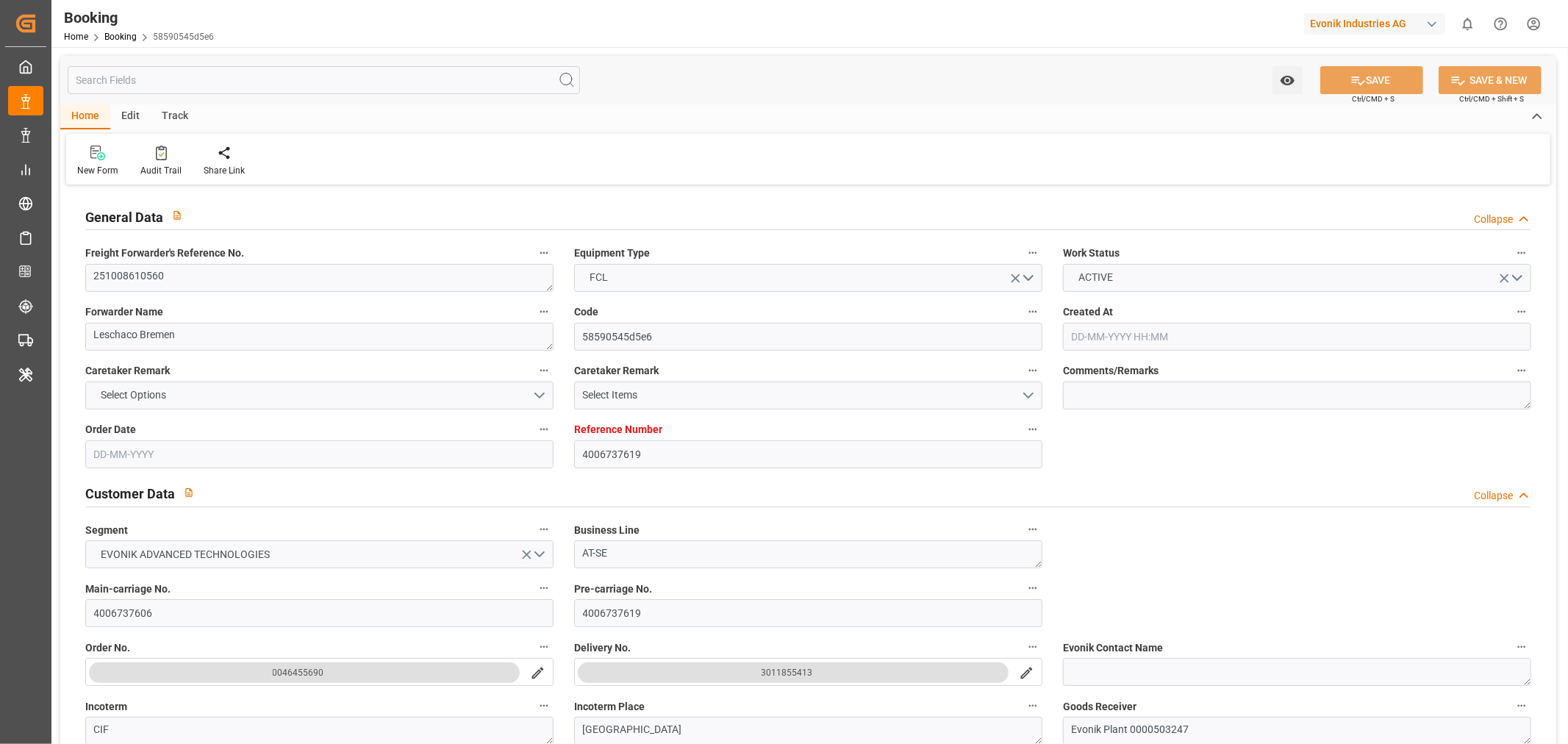
type input "DEHAM"
type input "CNSGH"
type input "[DATE] 07:07"
type input "[DATE]"
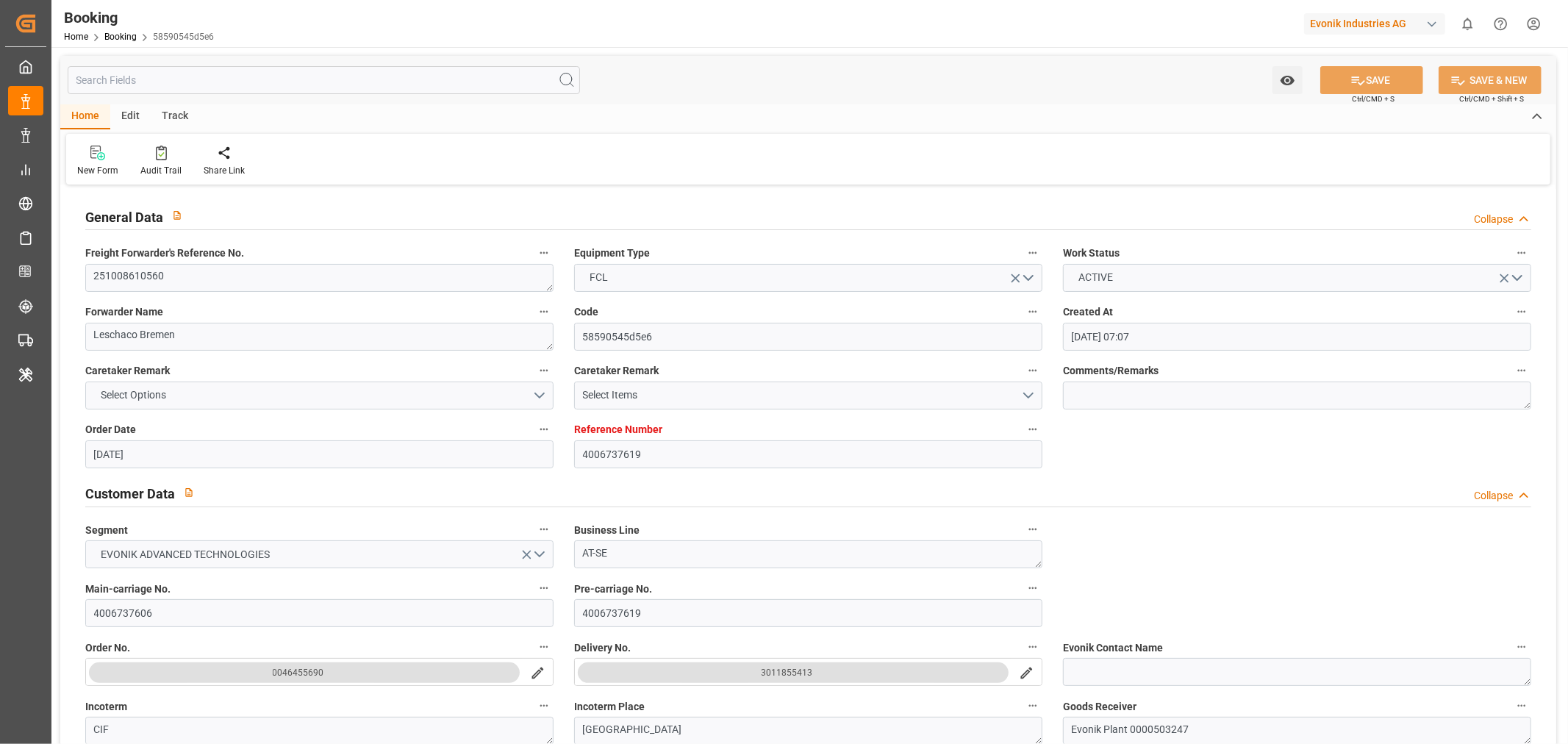
type input "[DATE]"
type input "[DATE] 00:00"
type input "[DATE]"
type input "[DATE] 00:00"
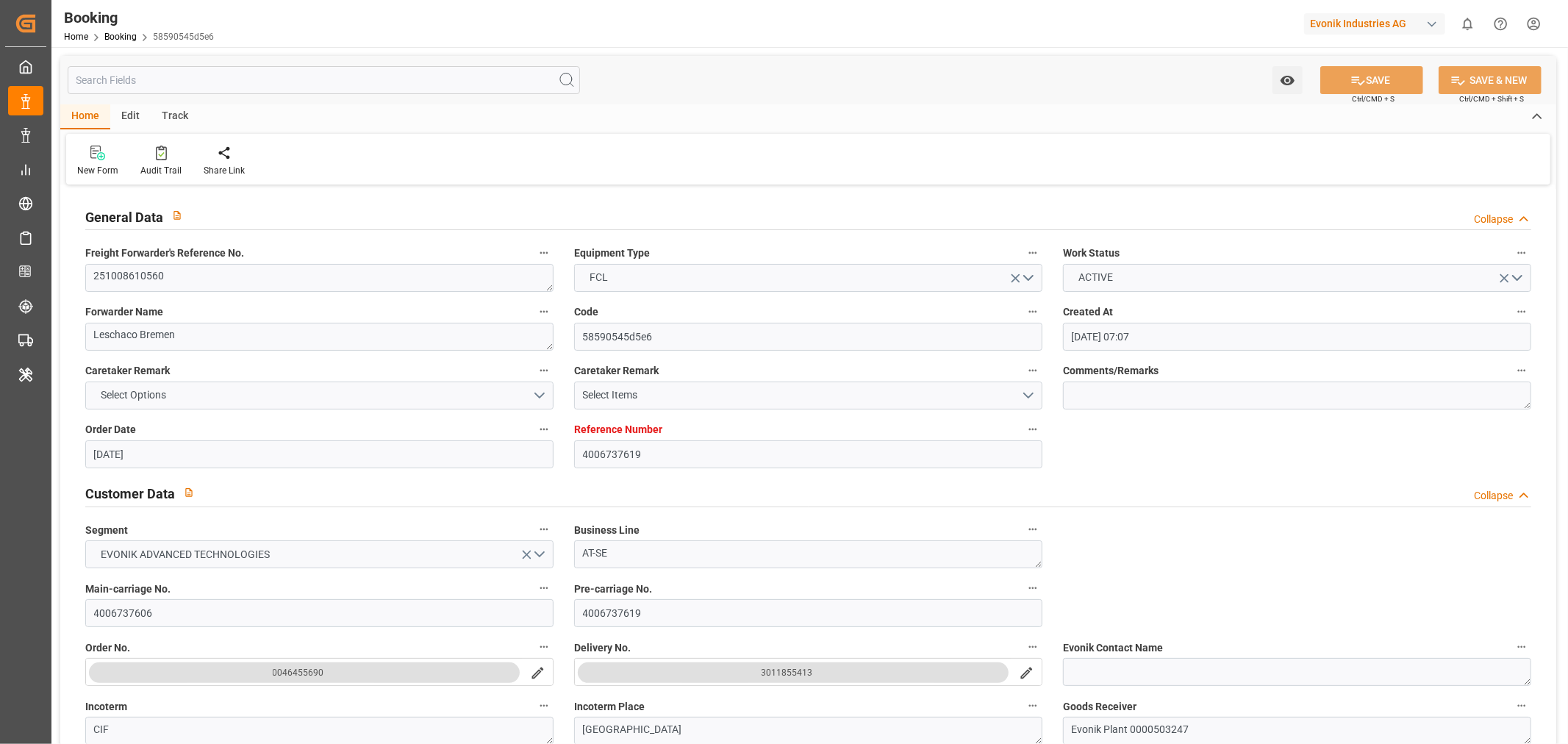
type input "[DATE] 00:00"
type input "[DATE] 11:26"
click at [134, 283] on textarea "251008610560" at bounding box center [319, 278] width 468 height 28
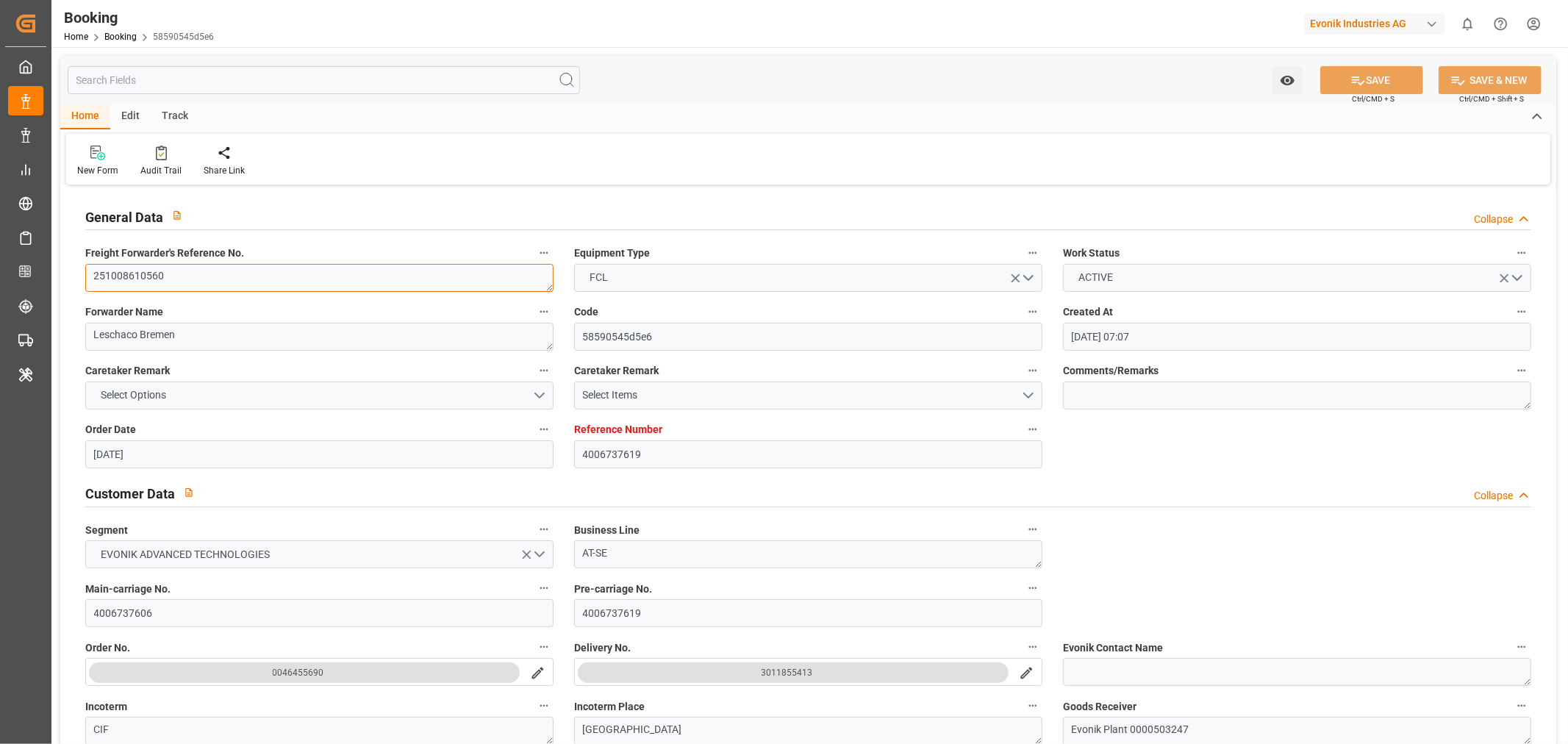
click at [134, 283] on textarea "251008610560" at bounding box center [319, 278] width 468 height 28
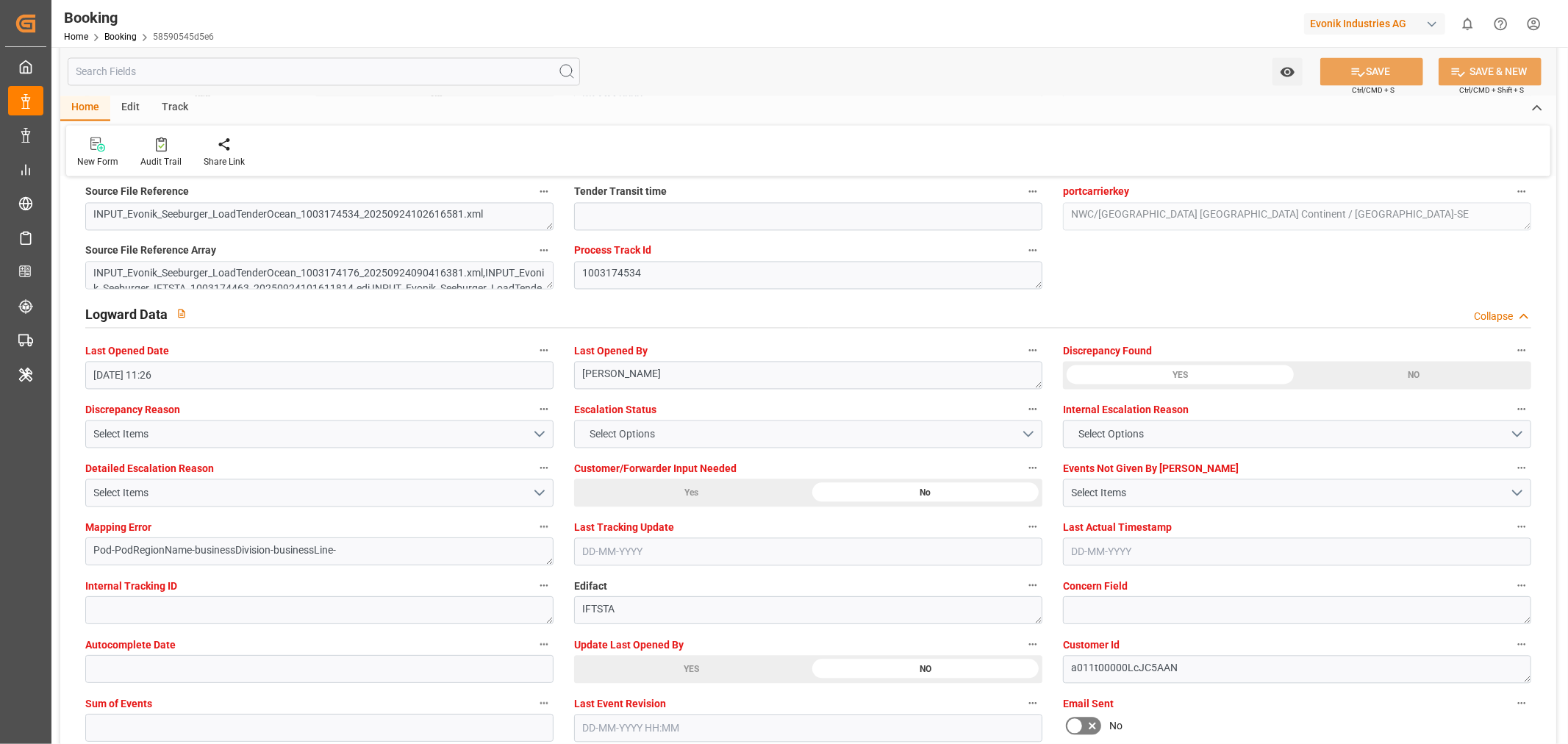
scroll to position [2696, 0]
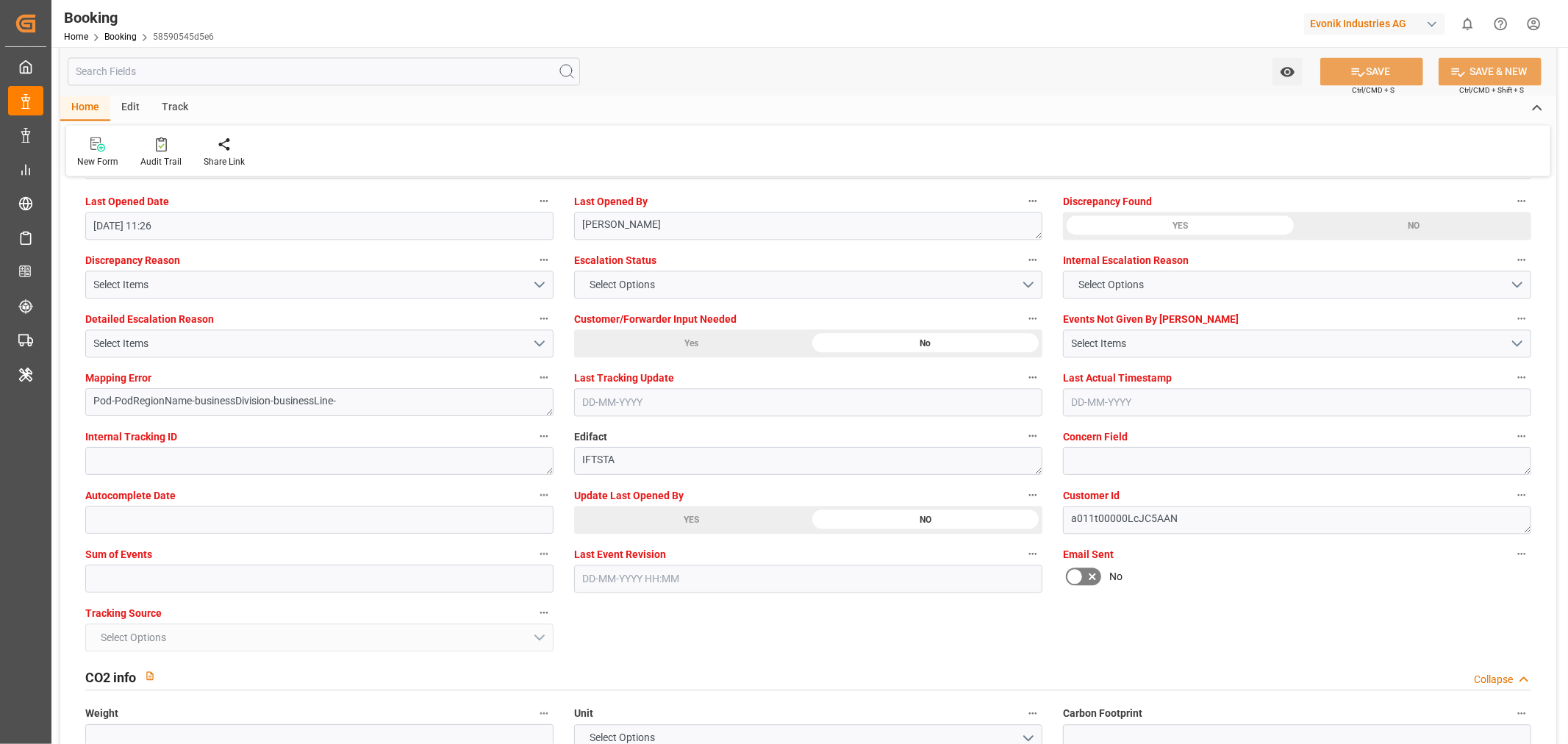
click at [677, 520] on div "YES" at bounding box center [692, 520] width 235 height 28
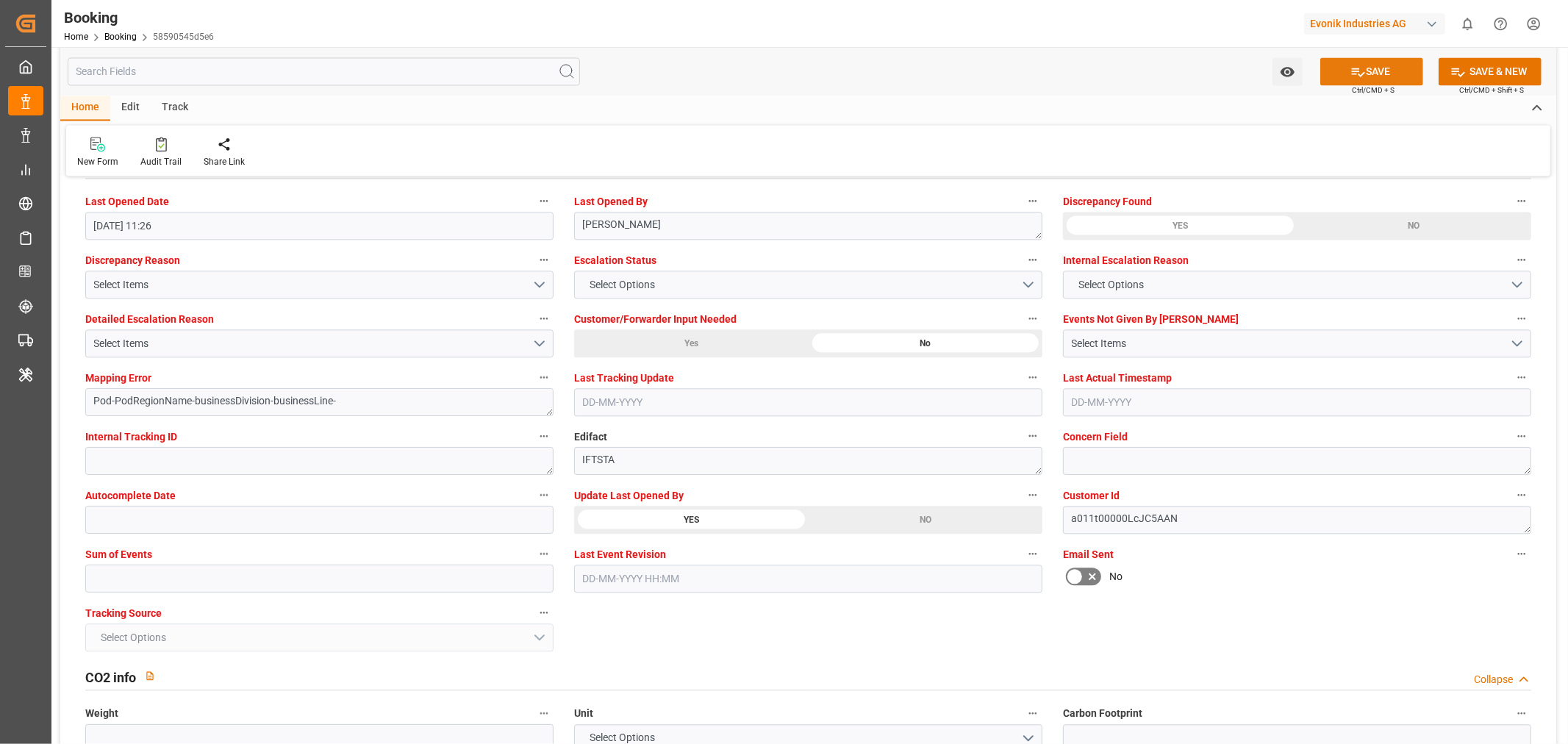
click at [1370, 71] on button "SAVE" at bounding box center [1371, 71] width 103 height 28
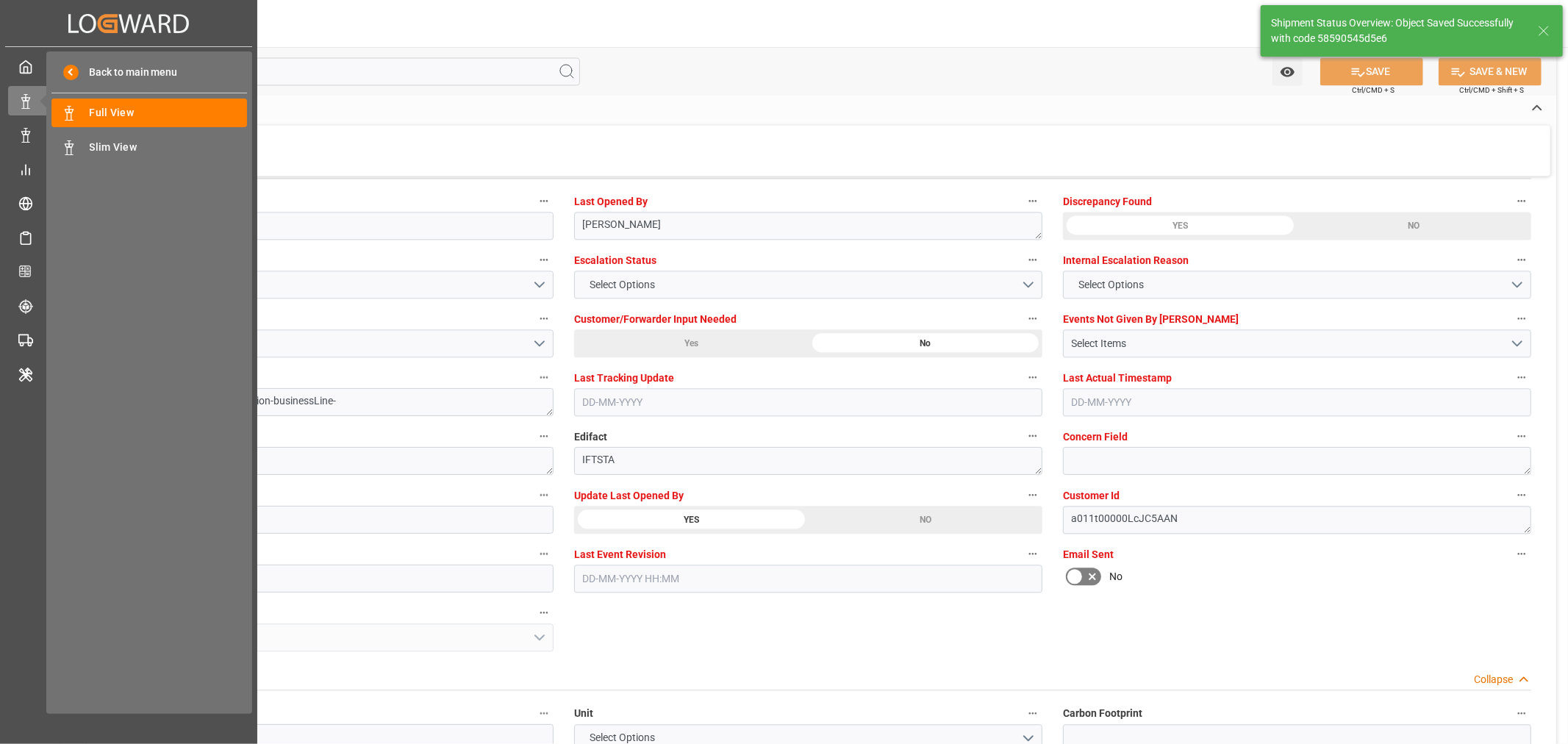
type textarea "[PERSON_NAME]"
type input "[DATE] 08:31"
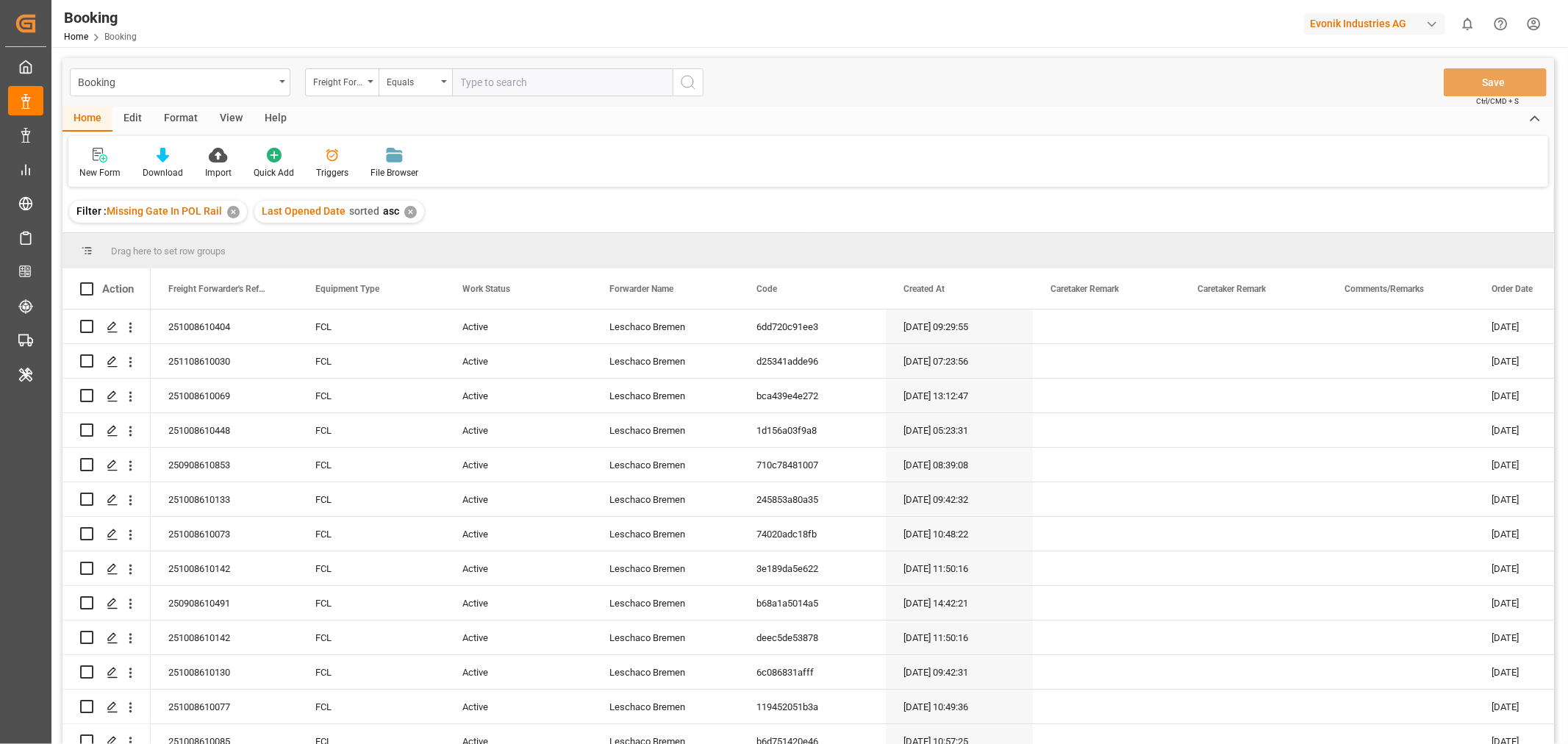
click at [241, 116] on div "View" at bounding box center [231, 118] width 44 height 25
click at [96, 175] on div "Default" at bounding box center [93, 173] width 29 height 13
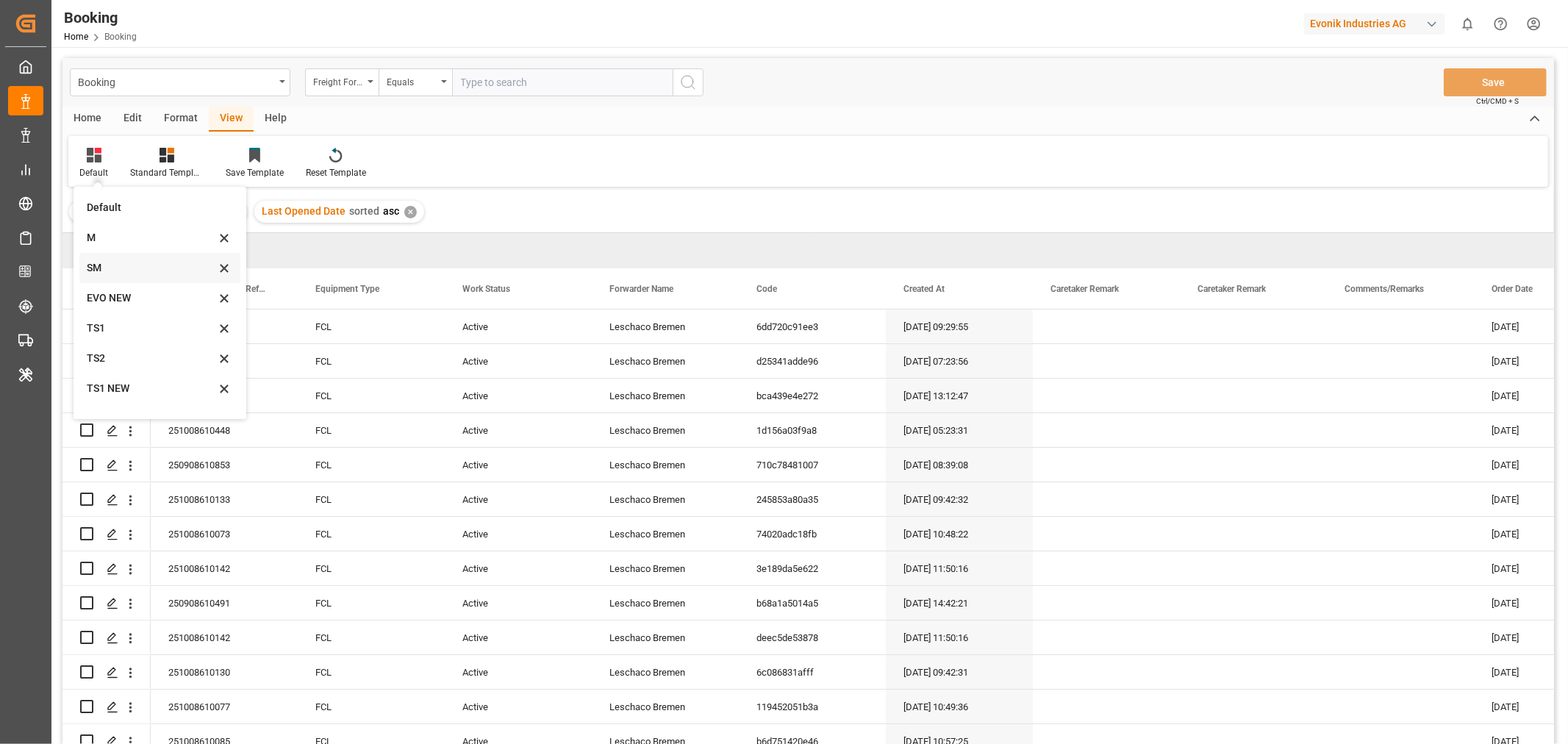
click at [90, 267] on div "SM" at bounding box center [151, 267] width 129 height 16
